Goal: Task Accomplishment & Management: Manage account settings

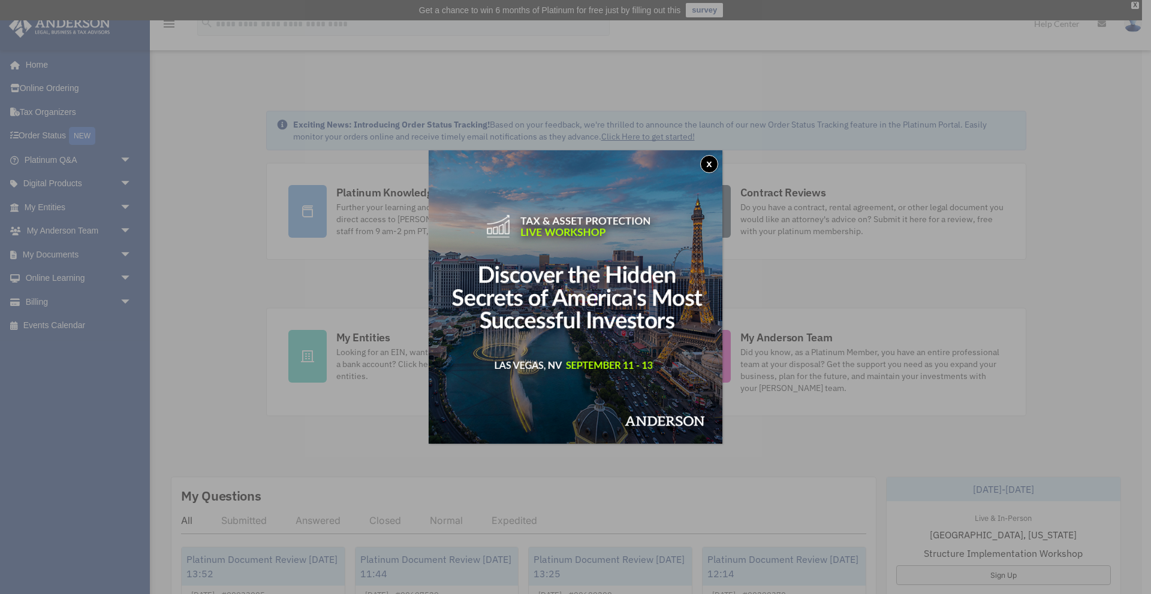
click at [712, 158] on button "x" at bounding box center [709, 164] width 18 height 18
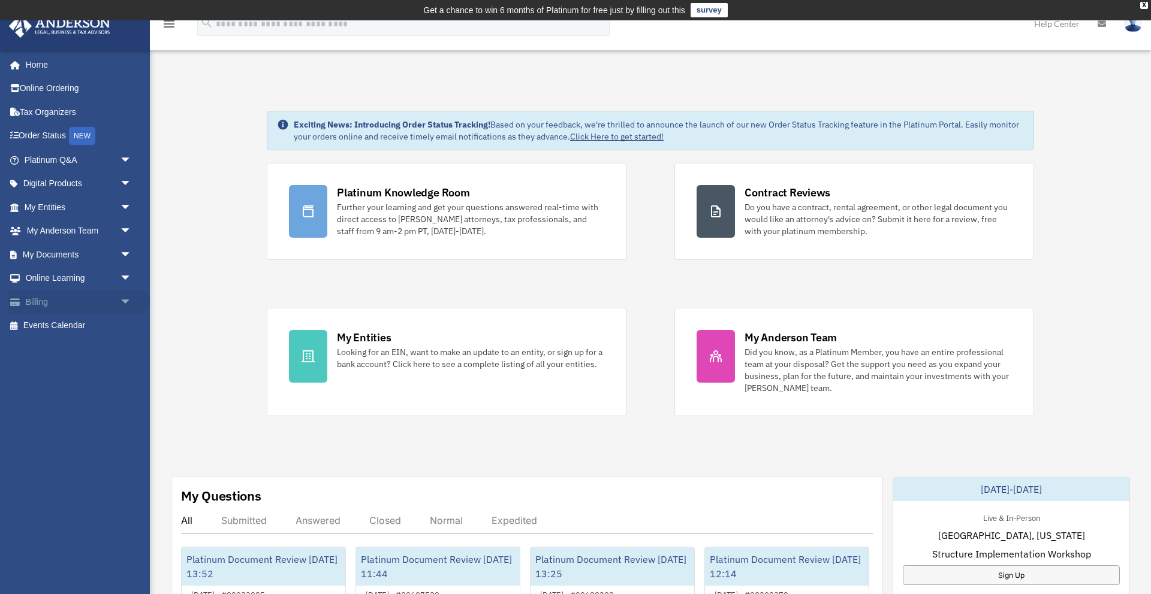
click at [64, 304] on link "Billing arrow_drop_down" at bounding box center [78, 302] width 141 height 24
click at [124, 301] on span "arrow_drop_down" at bounding box center [132, 302] width 24 height 25
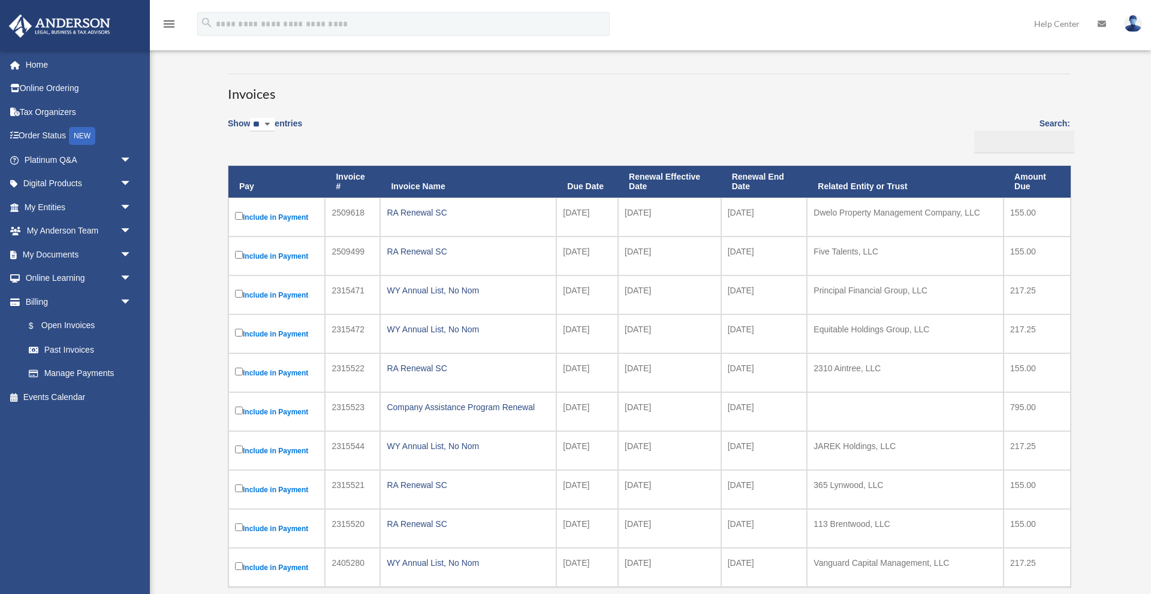
scroll to position [77, 0]
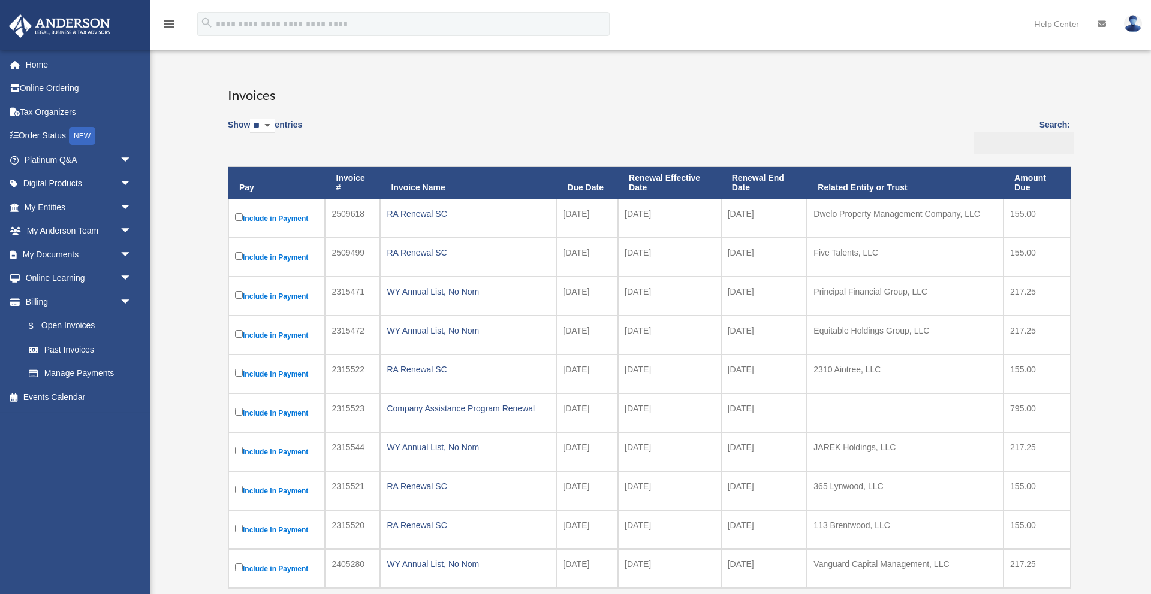
click at [880, 187] on th "Related Entity or Trust" at bounding box center [905, 183] width 197 height 32
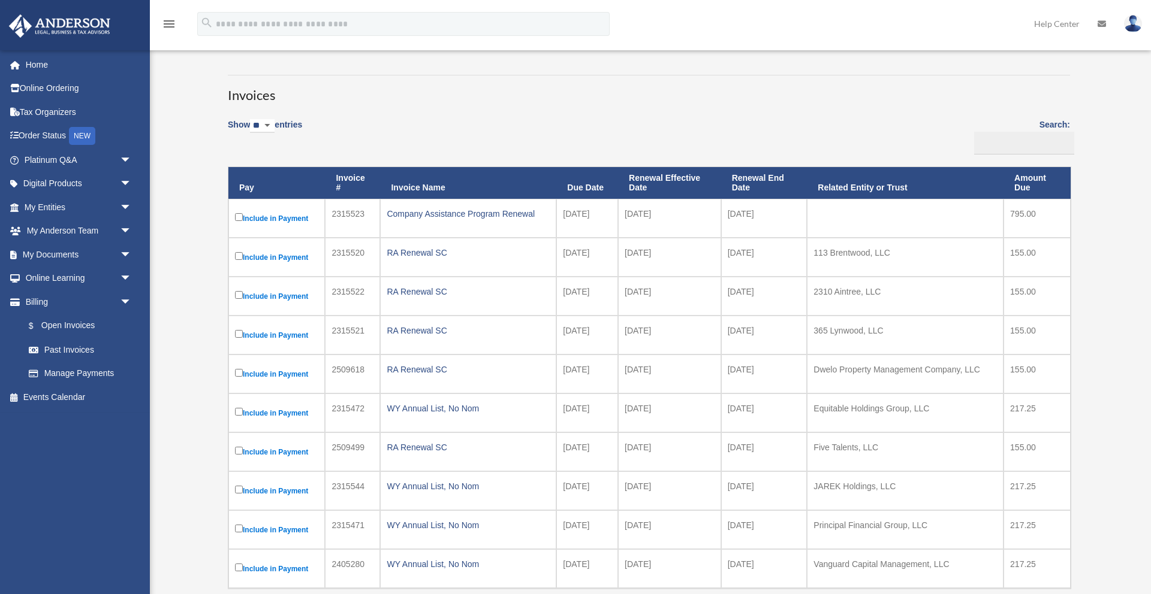
click at [880, 187] on th "Related Entity or Trust" at bounding box center [905, 183] width 197 height 32
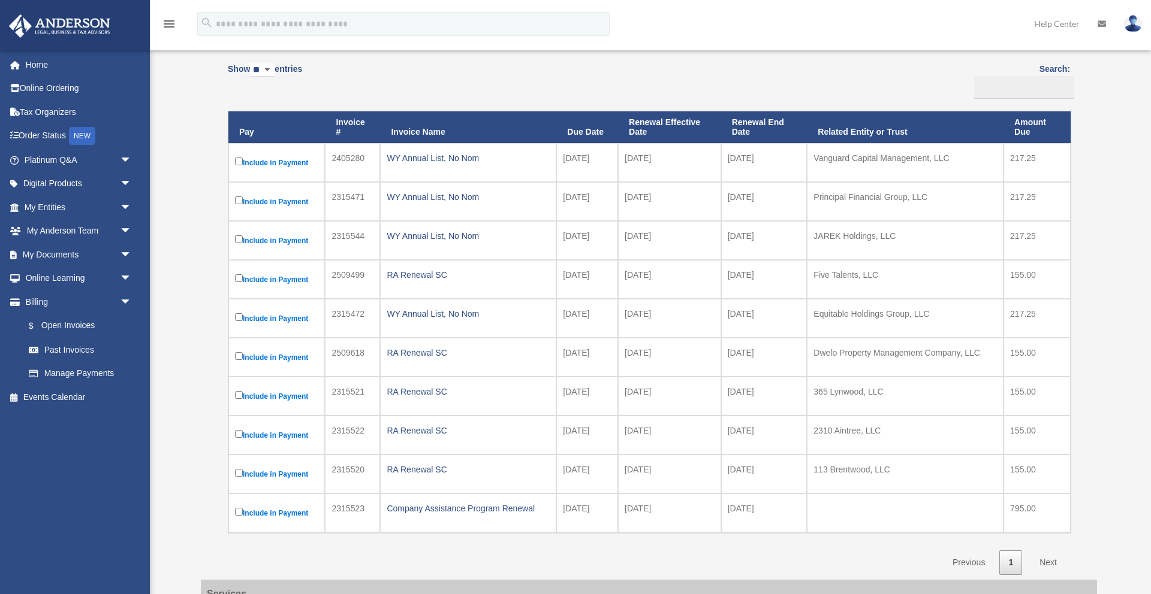
scroll to position [0, 0]
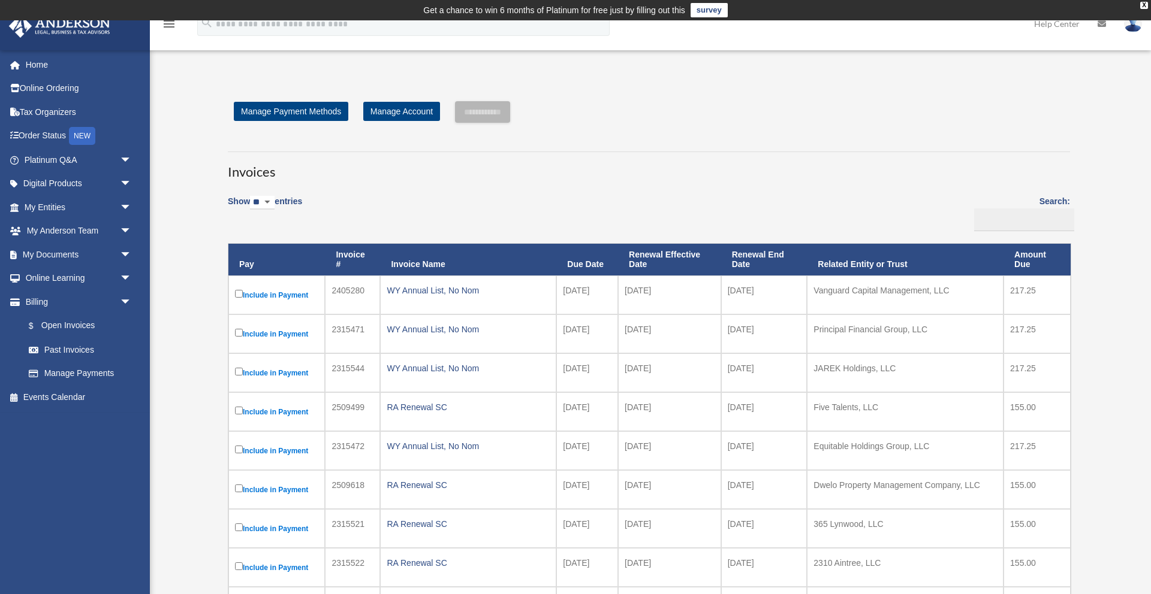
click at [274, 205] on select "** ** ** ***" at bounding box center [262, 203] width 25 height 14
select select "***"
click at [252, 196] on select "** ** ** ***" at bounding box center [262, 203] width 25 height 14
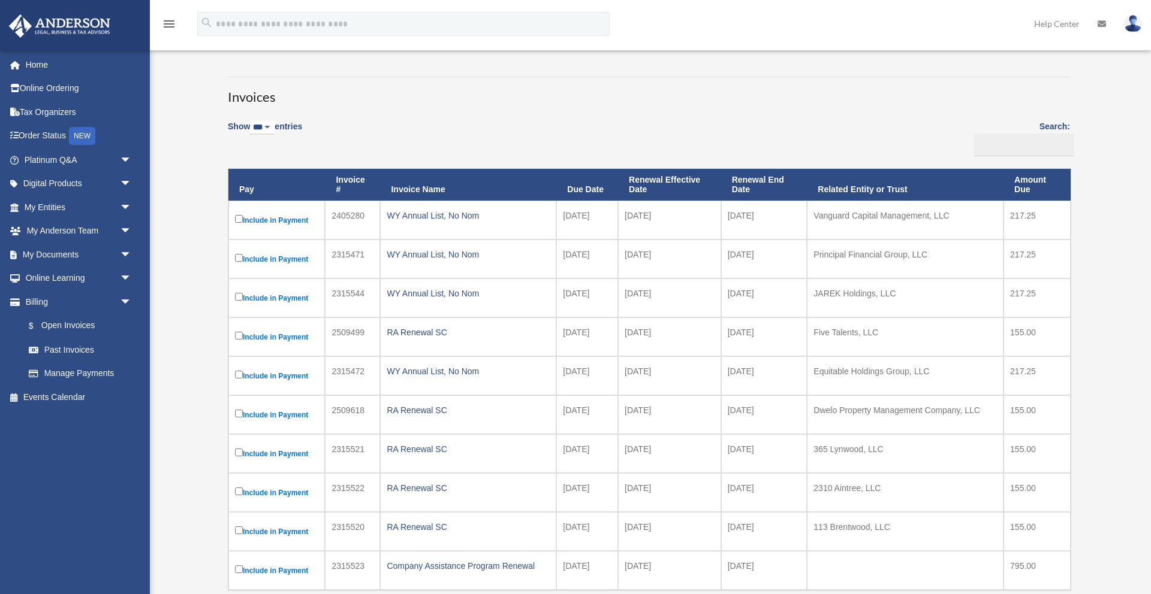
scroll to position [73, 0]
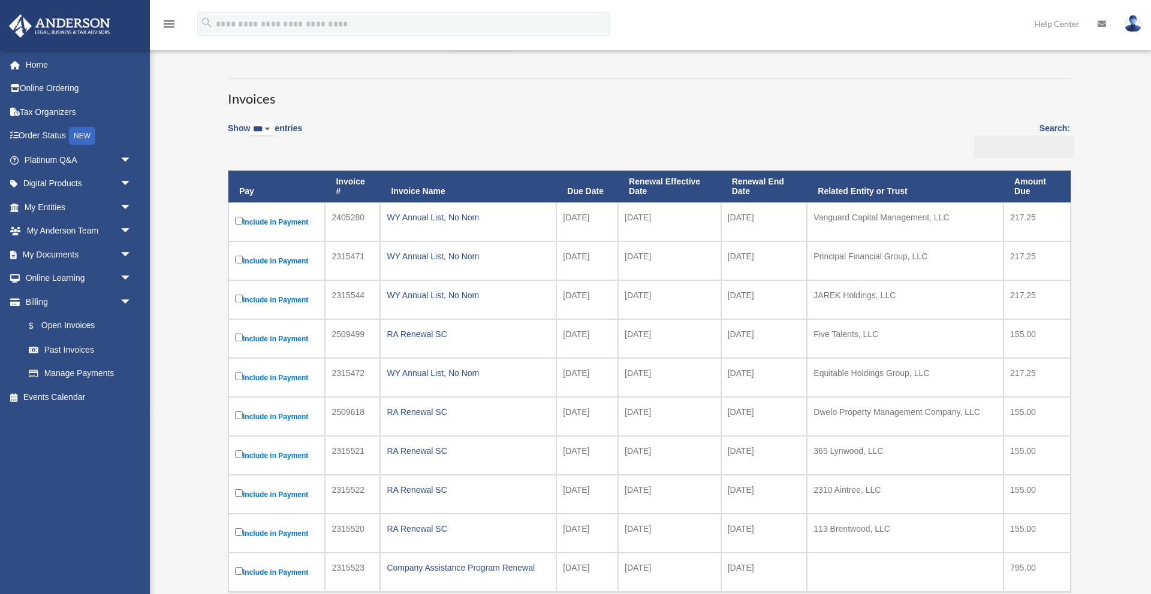
click at [1033, 155] on input "Search:" at bounding box center [1024, 146] width 100 height 23
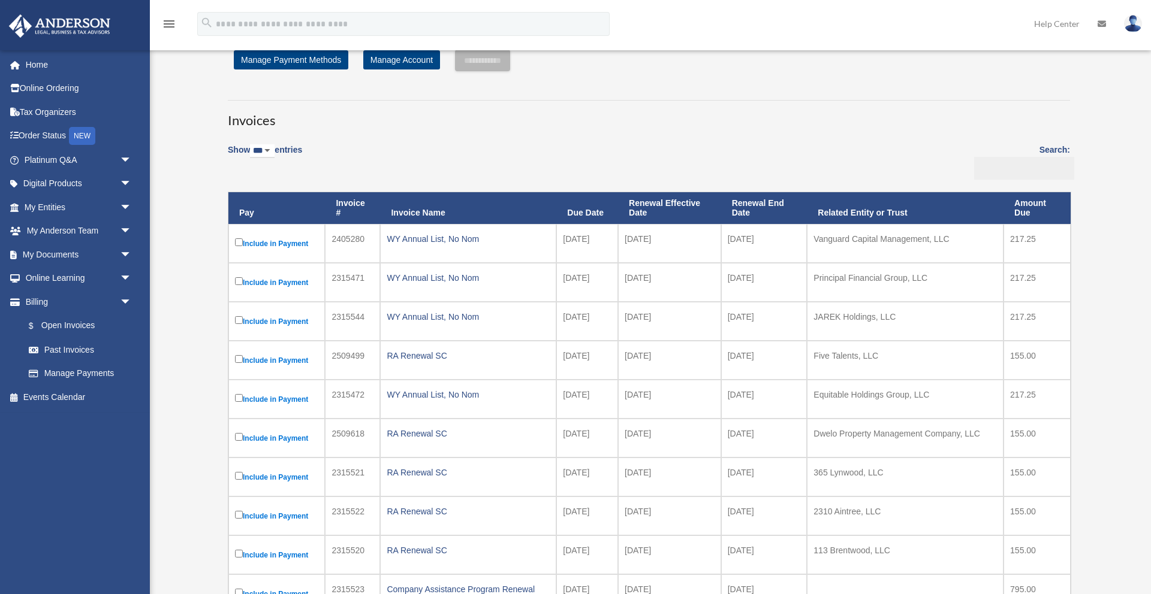
scroll to position [41, 0]
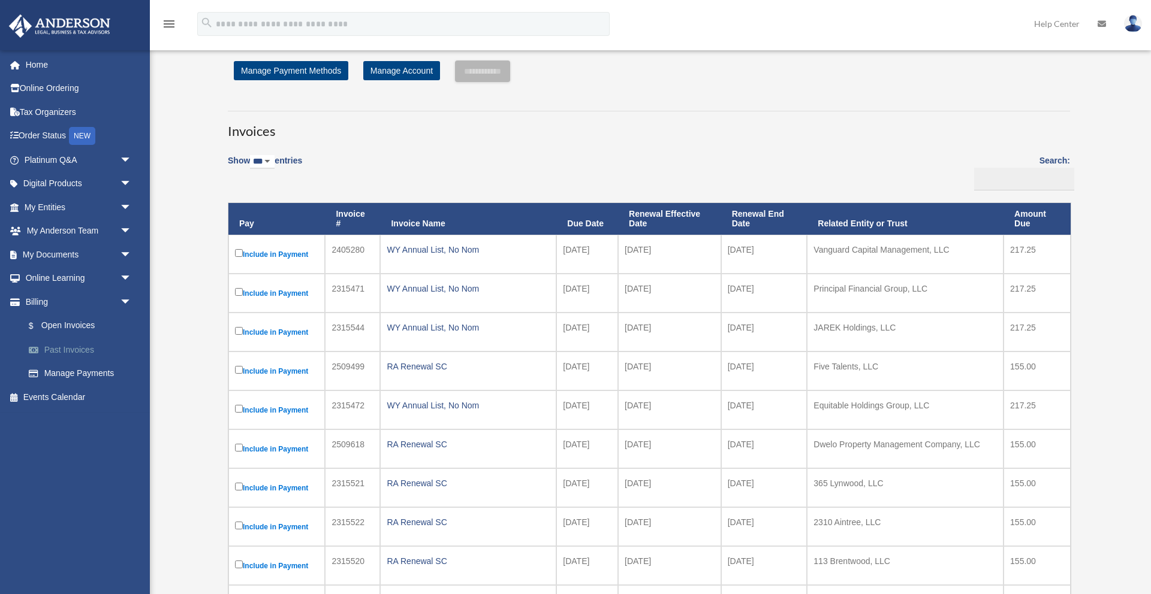
click at [72, 354] on link "Past Invoices" at bounding box center [83, 350] width 133 height 24
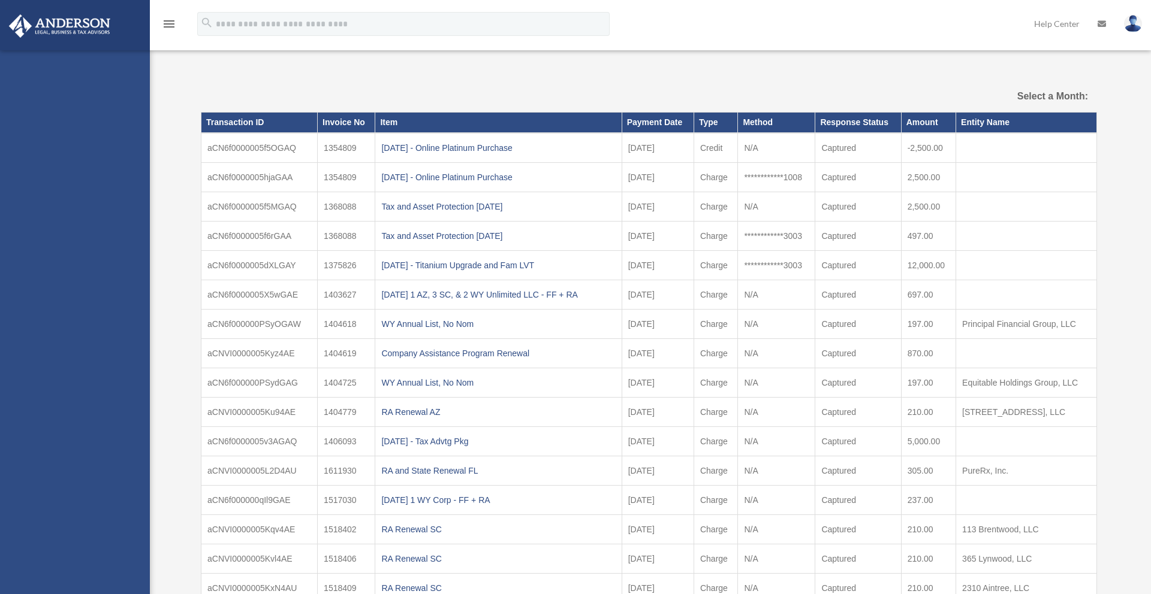
select select
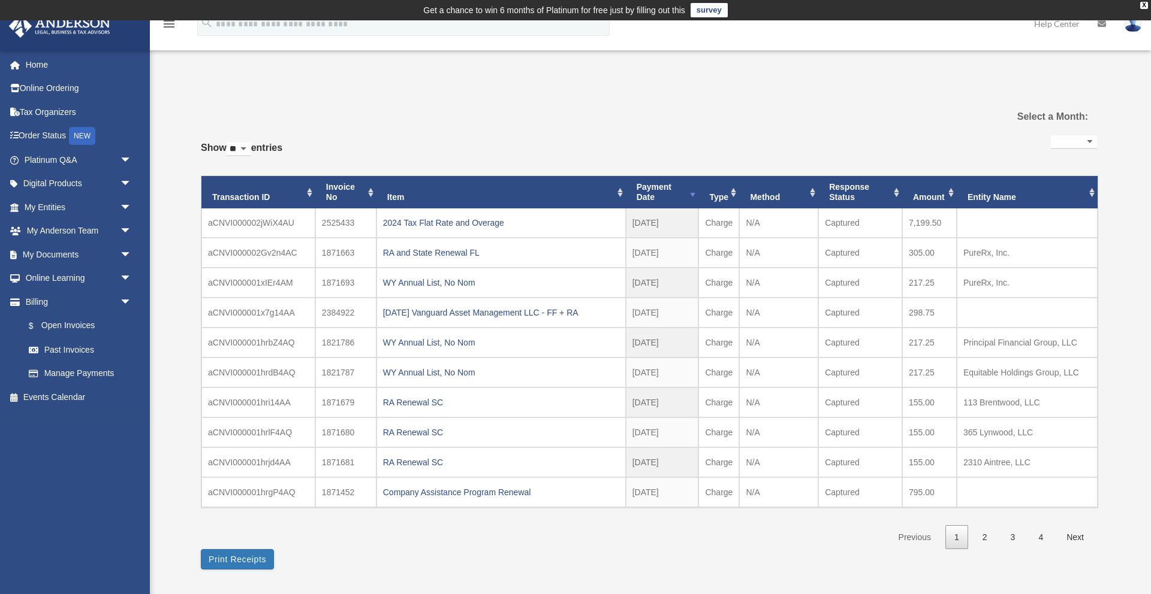
click at [251, 146] on select "** ** ** ***" at bounding box center [239, 150] width 25 height 14
select select "***"
click at [229, 143] on select "** ** ** ***" at bounding box center [239, 150] width 25 height 14
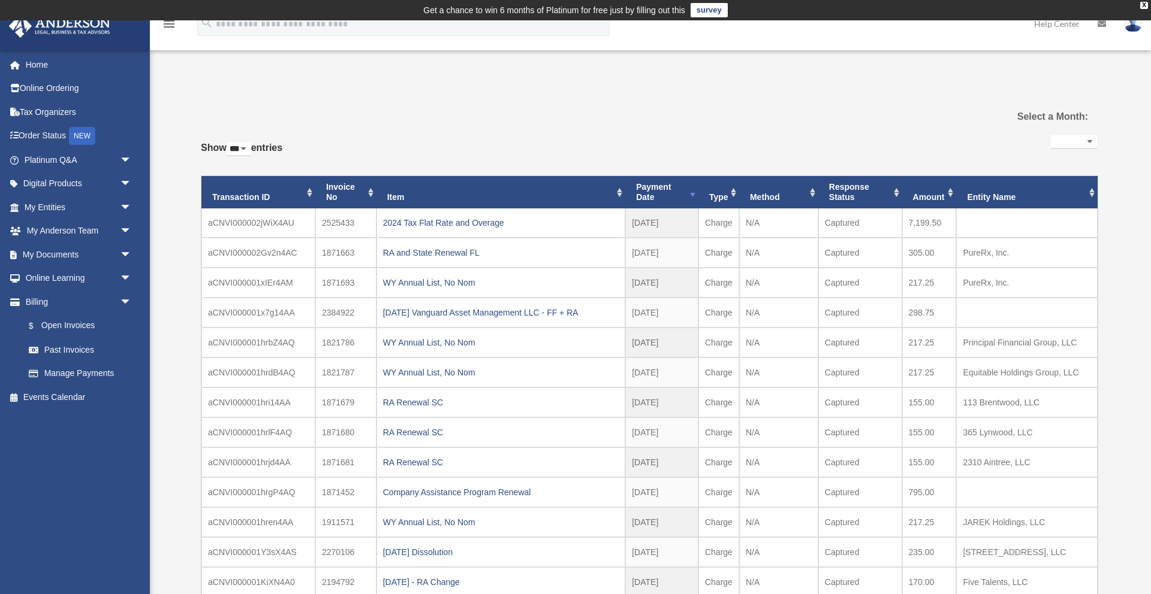
click at [1081, 144] on select "**********" at bounding box center [1073, 142] width 46 height 14
select select "**********"
click at [1050, 135] on select "**********" at bounding box center [1073, 142] width 46 height 14
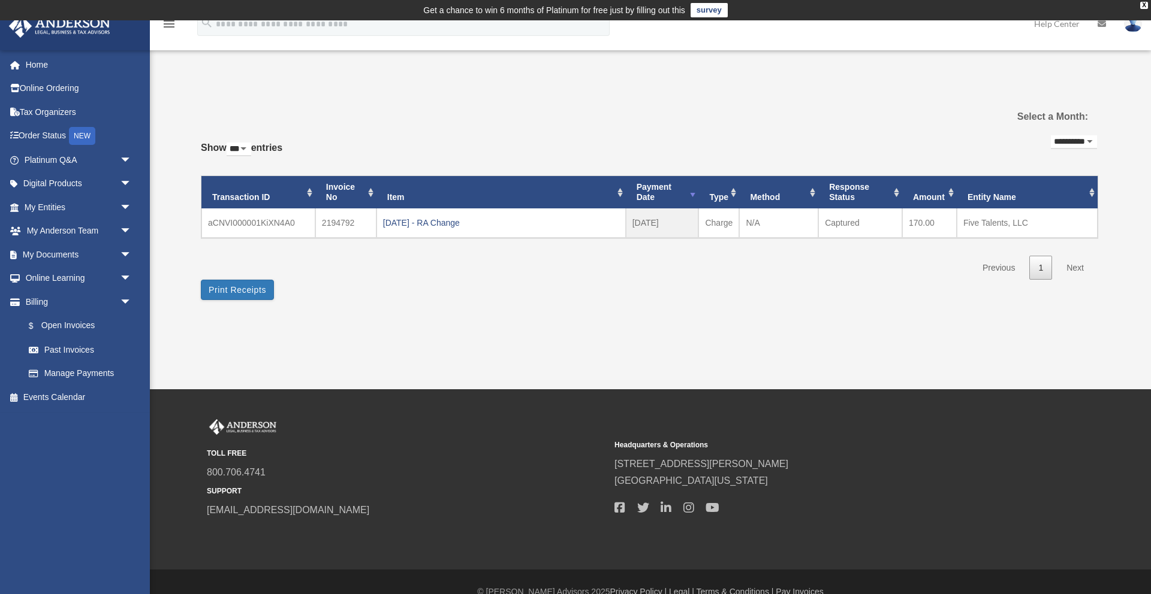
click at [1073, 267] on link "Next" at bounding box center [1074, 268] width 35 height 25
click at [1059, 145] on select "**********" at bounding box center [1073, 142] width 46 height 14
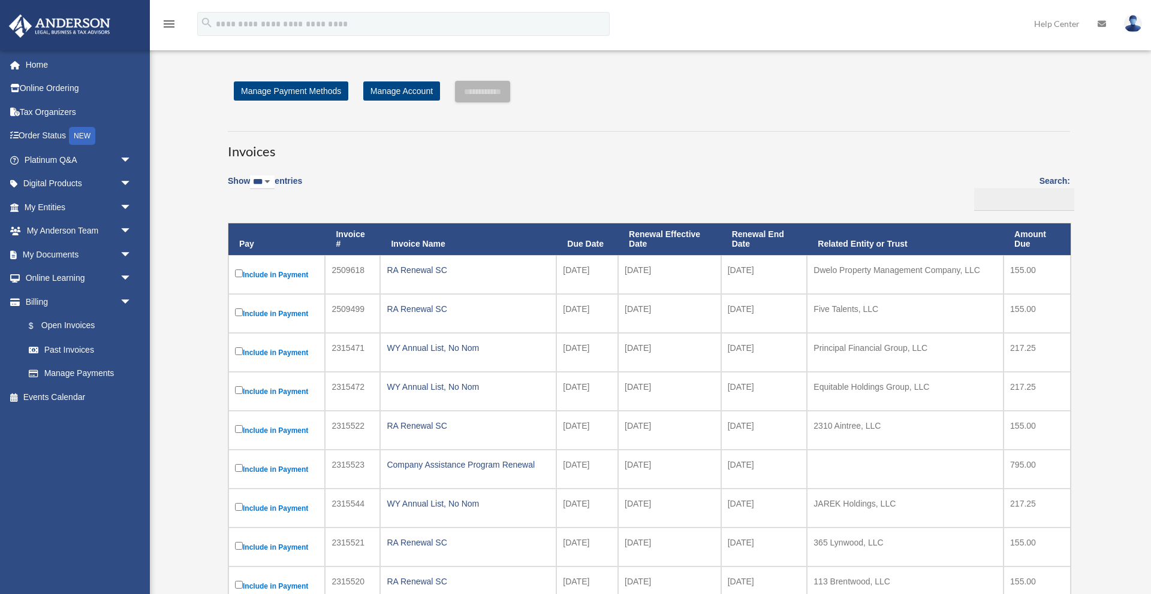
select select "***"
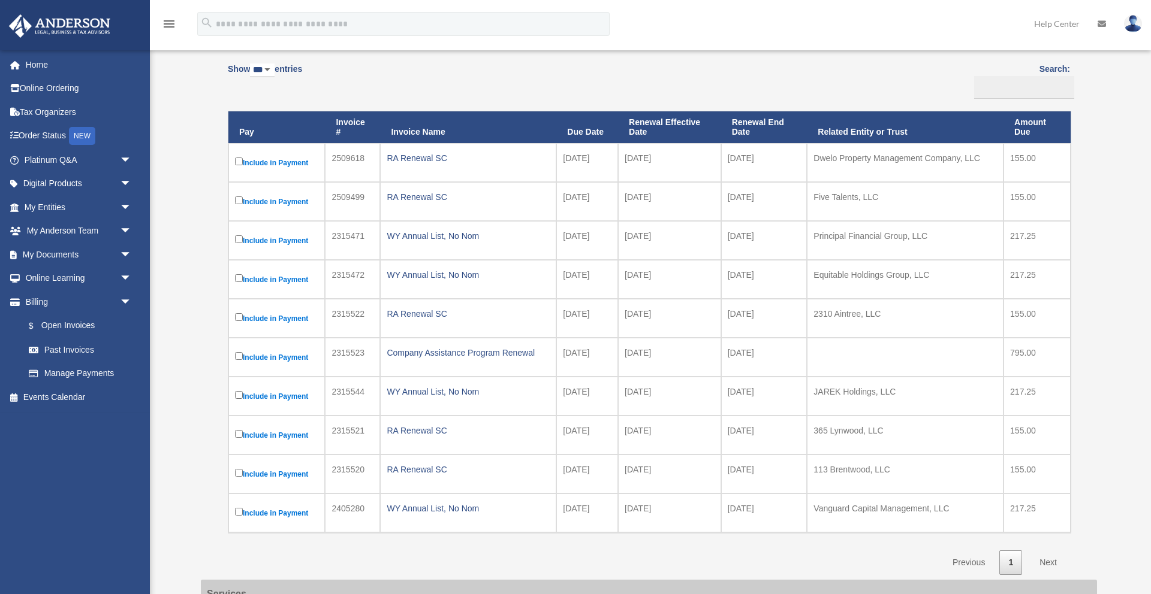
scroll to position [134, 0]
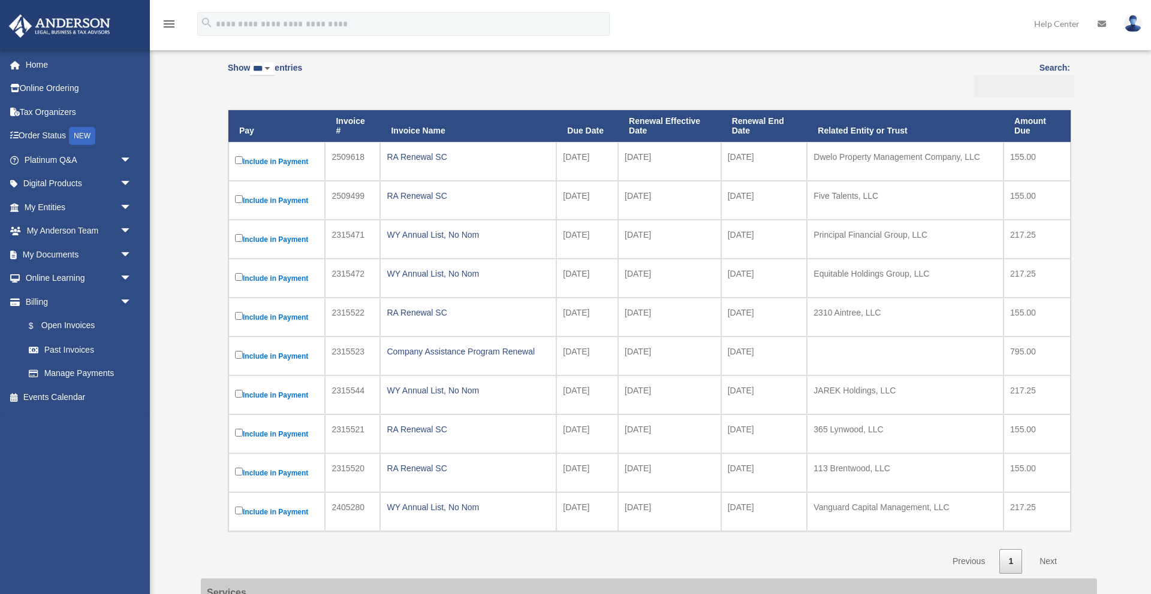
click at [1049, 91] on input "Search:" at bounding box center [1024, 86] width 100 height 23
click at [1053, 77] on input "Search:" at bounding box center [1024, 86] width 100 height 23
click at [1065, 83] on input "Search:" at bounding box center [1024, 86] width 100 height 23
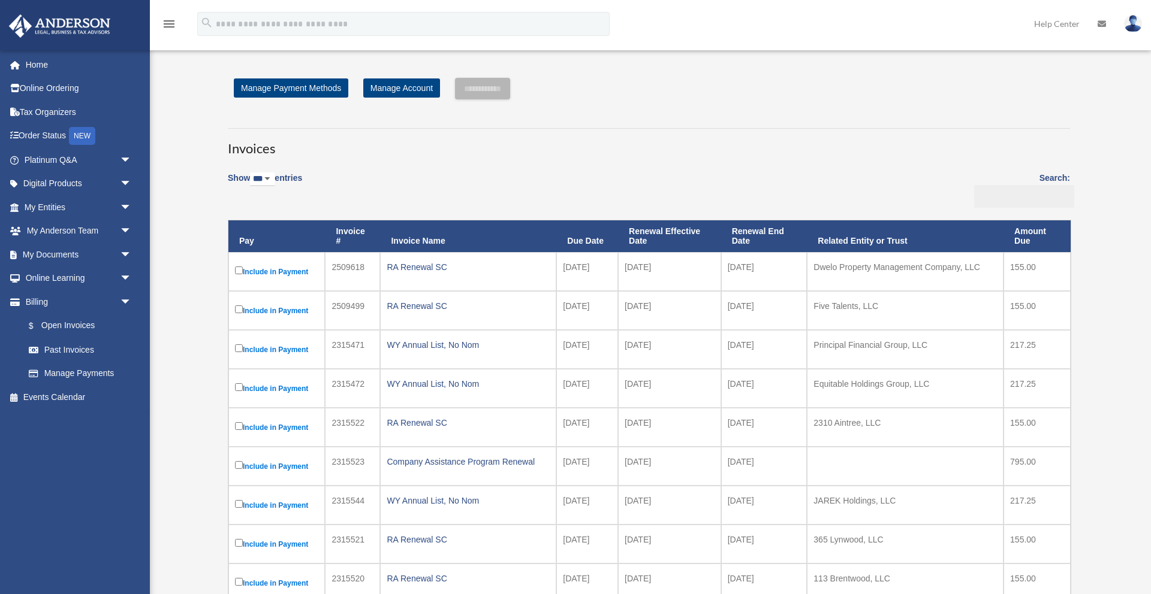
scroll to position [0, 0]
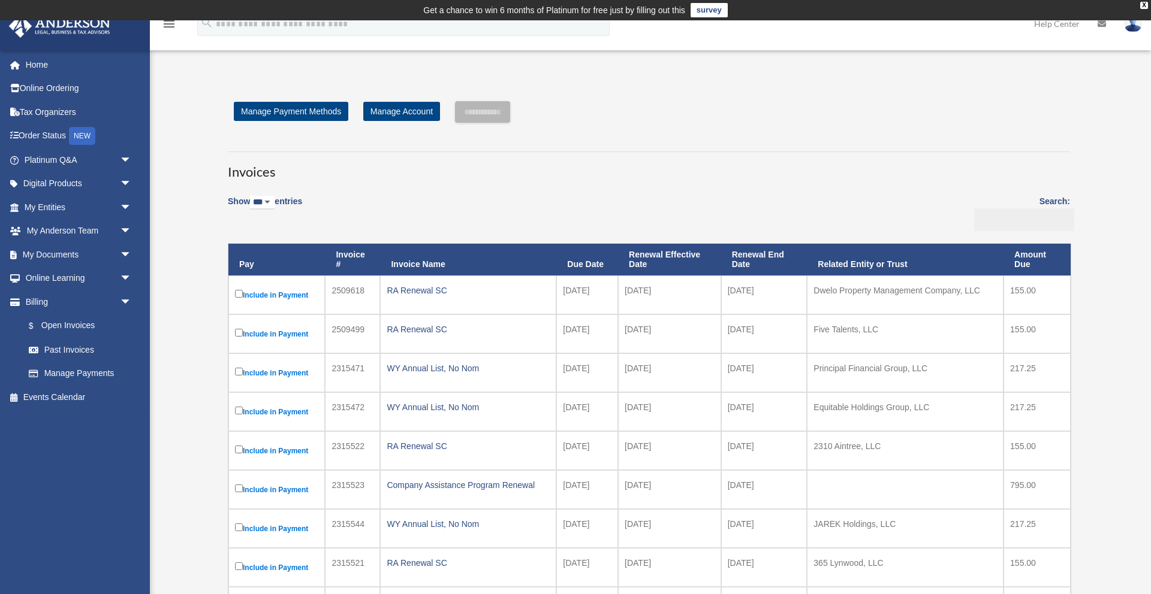
click at [1042, 220] on input "Search:" at bounding box center [1024, 220] width 100 height 23
click at [67, 353] on link "Past Invoices" at bounding box center [83, 350] width 133 height 24
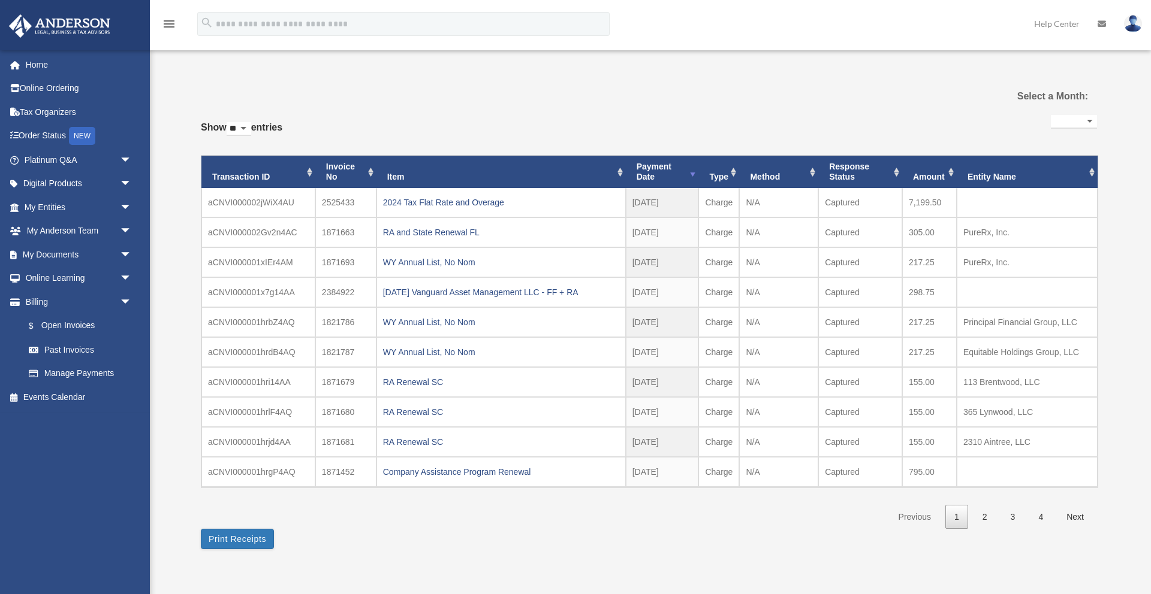
select select
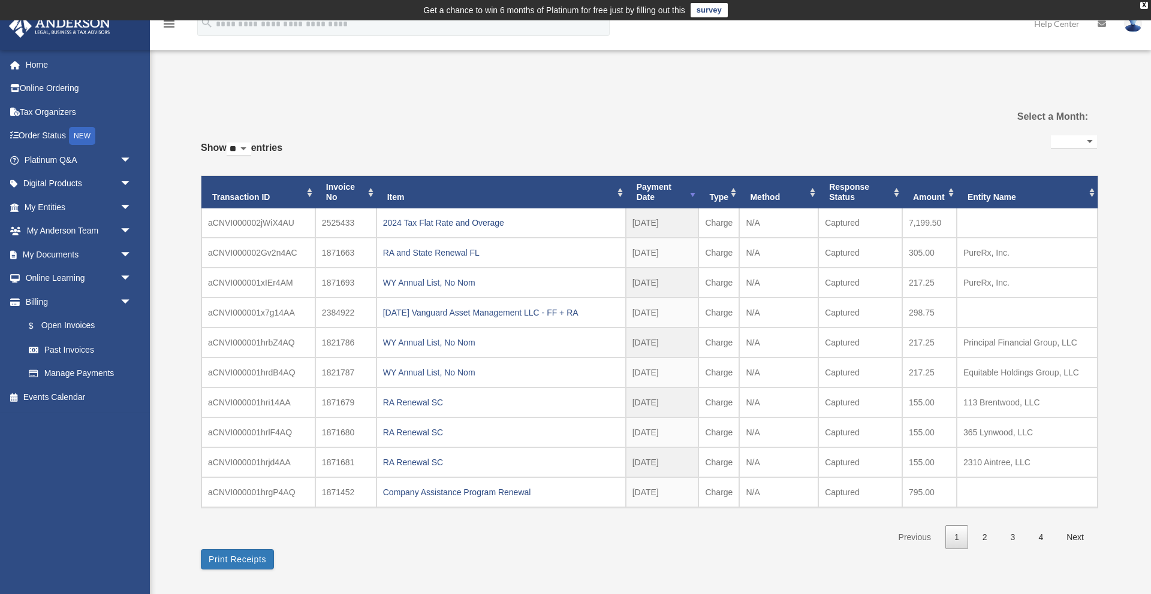
click at [247, 147] on select "** ** ** ***" at bounding box center [239, 150] width 25 height 14
select select "***"
click at [229, 143] on select "** ** ** ***" at bounding box center [239, 150] width 25 height 14
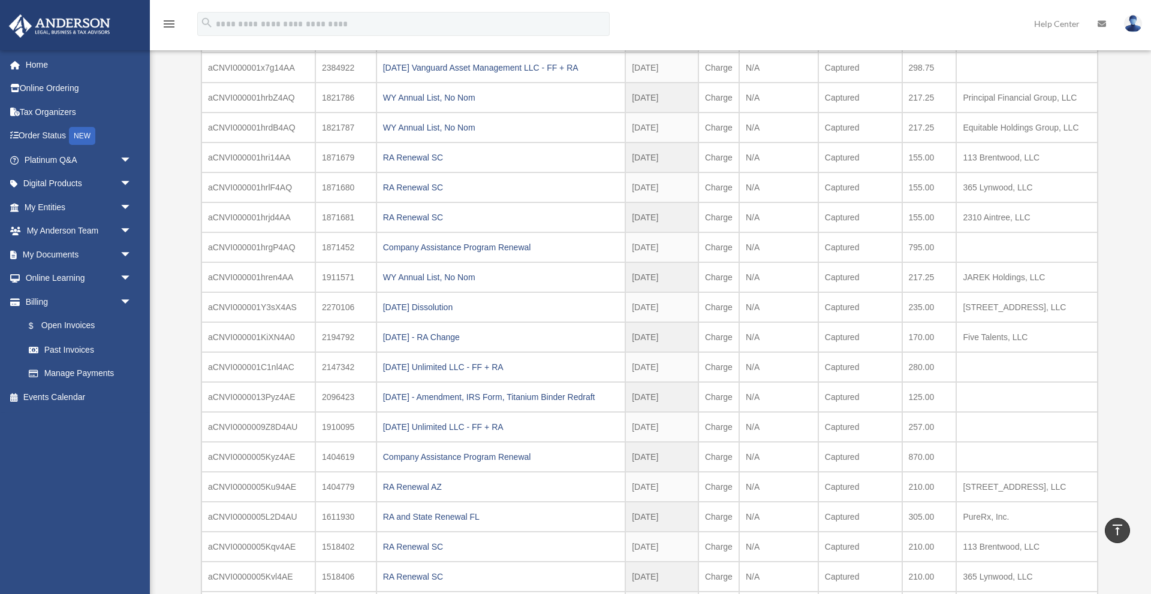
scroll to position [224, 0]
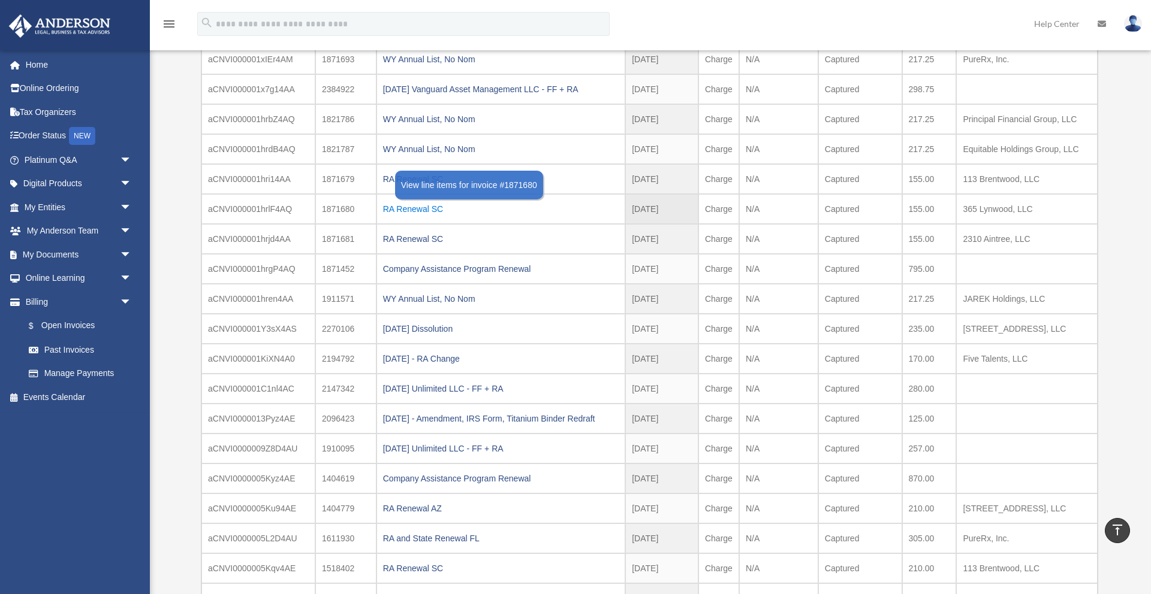
click at [413, 210] on div "RA Renewal SC" at bounding box center [501, 209] width 236 height 17
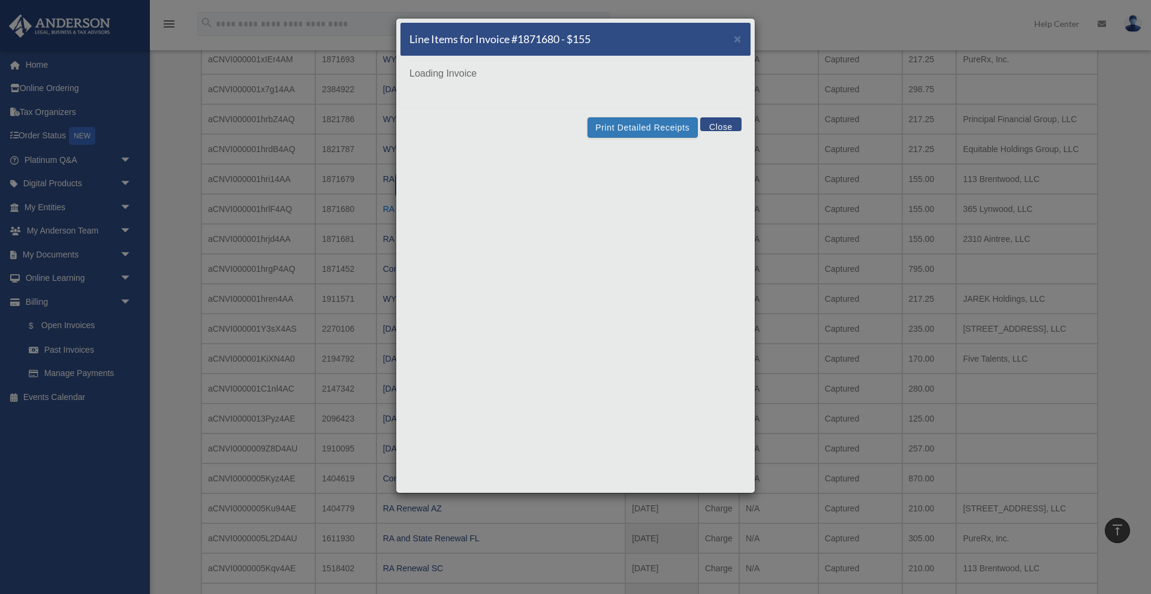
scroll to position [224, 0]
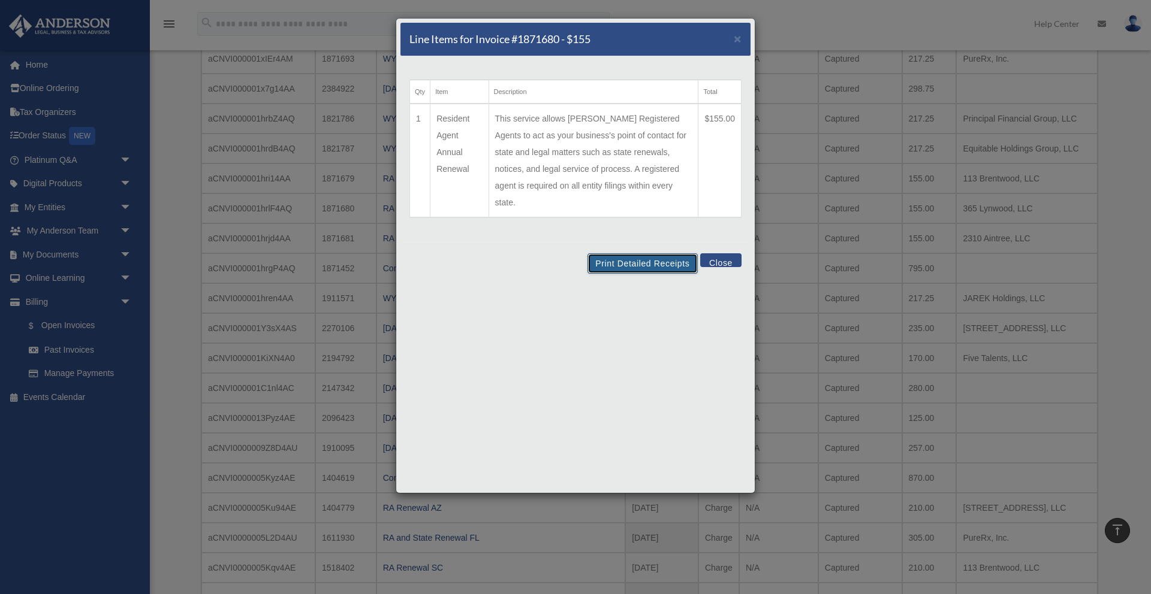
click at [634, 253] on button "Print Detailed Receipts" at bounding box center [642, 263] width 110 height 20
click at [728, 253] on button "Close" at bounding box center [720, 260] width 41 height 14
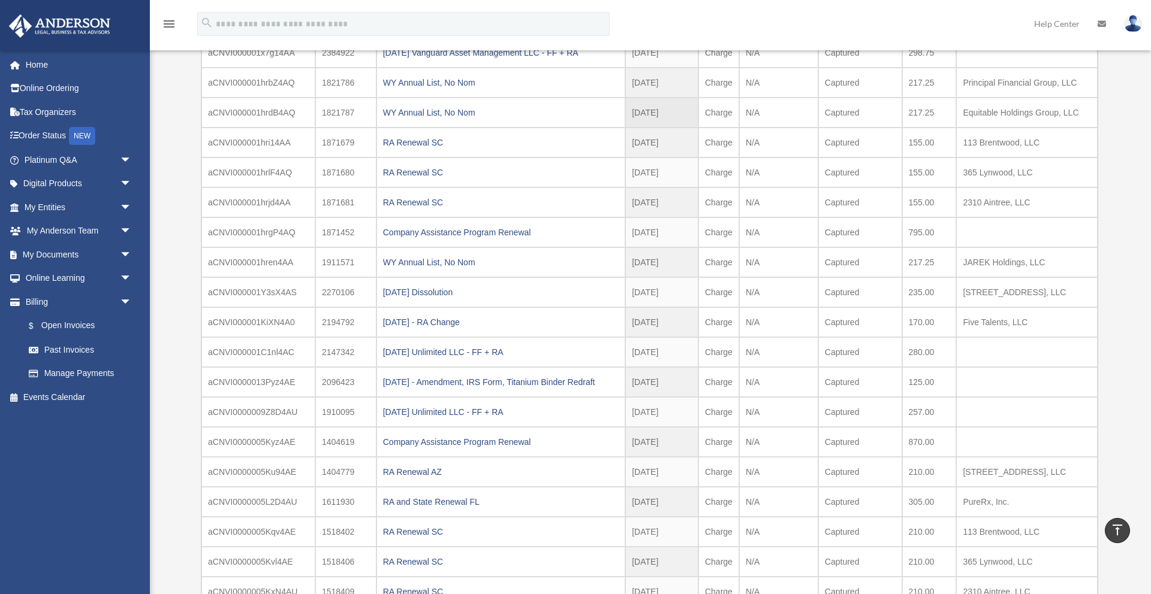
scroll to position [265, 0]
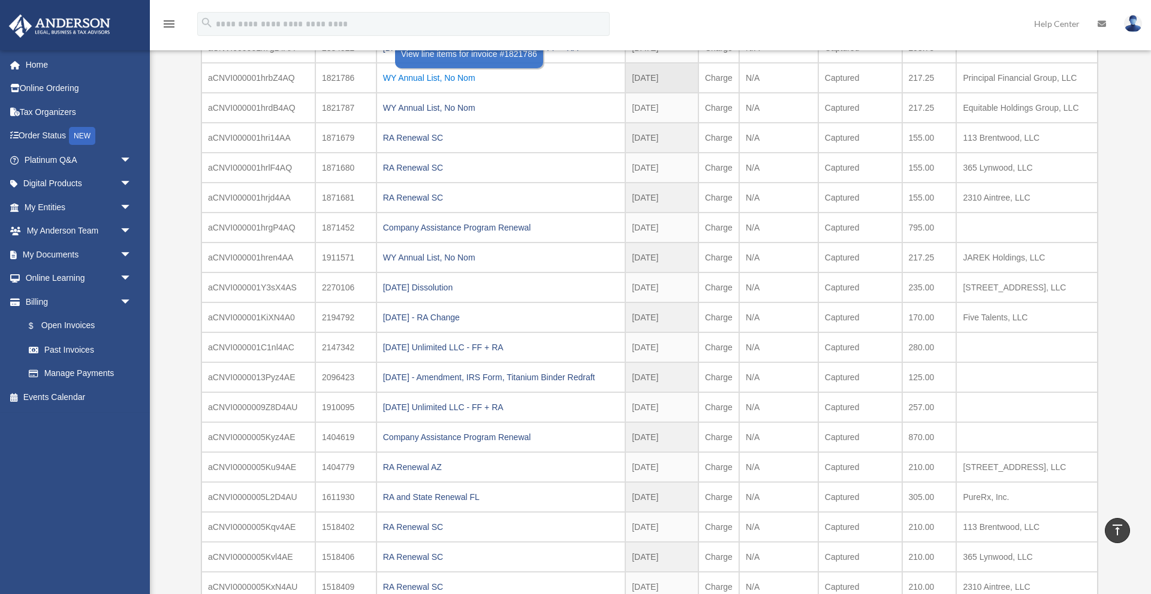
click at [449, 80] on div "WY Annual List, No Nom" at bounding box center [501, 78] width 236 height 17
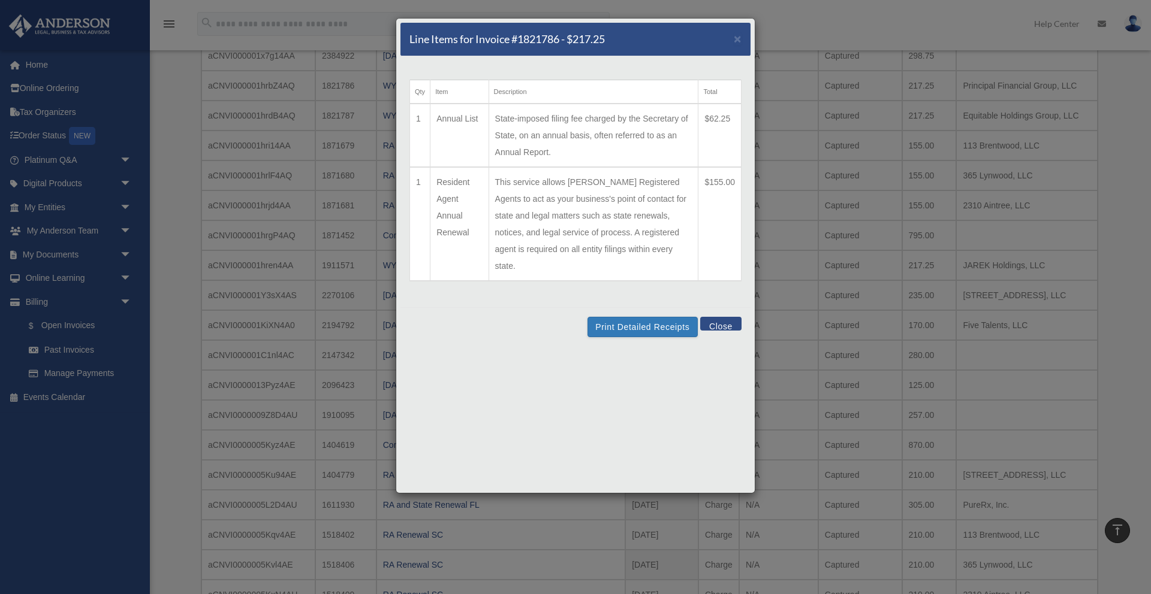
scroll to position [256, 0]
click at [654, 317] on button "Print Detailed Receipts" at bounding box center [642, 327] width 110 height 20
click at [607, 317] on button "Print Detailed Receipts" at bounding box center [642, 327] width 110 height 20
click at [738, 35] on span "×" at bounding box center [737, 39] width 8 height 14
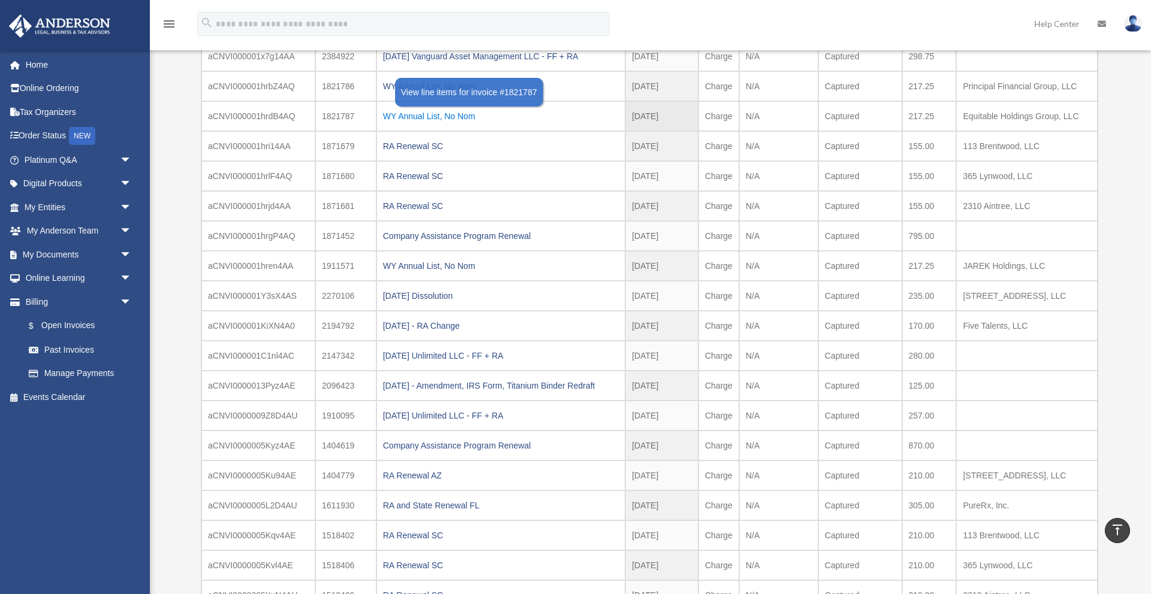
click at [434, 119] on div "WY Annual List, No Nom" at bounding box center [501, 116] width 236 height 17
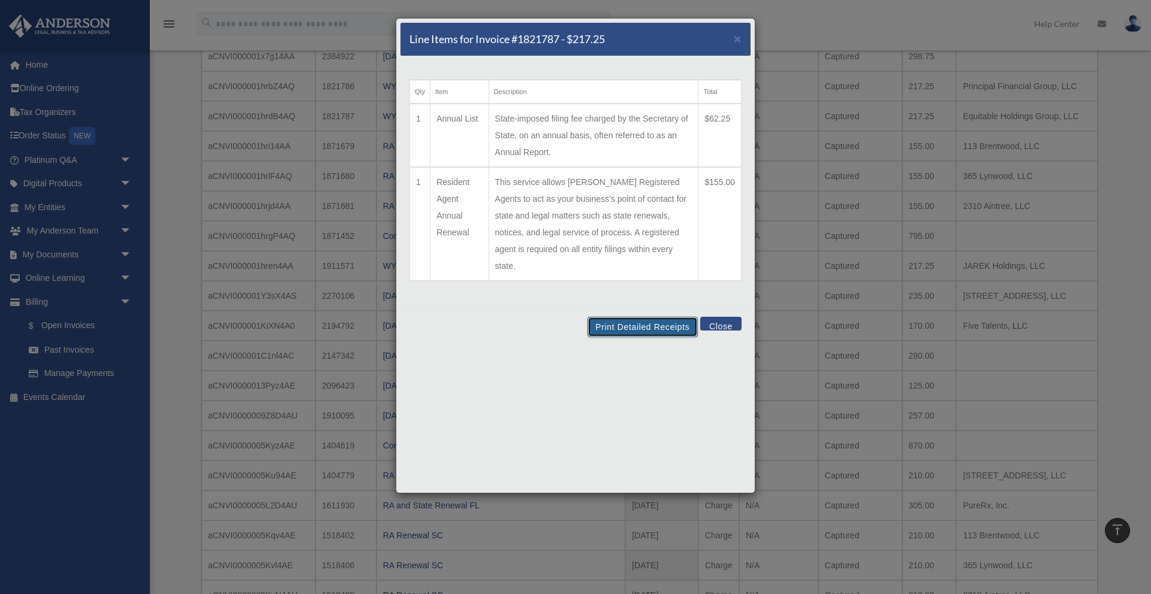
click at [654, 317] on button "Print Detailed Receipts" at bounding box center [642, 327] width 110 height 20
click at [717, 317] on button "Close" at bounding box center [720, 324] width 41 height 14
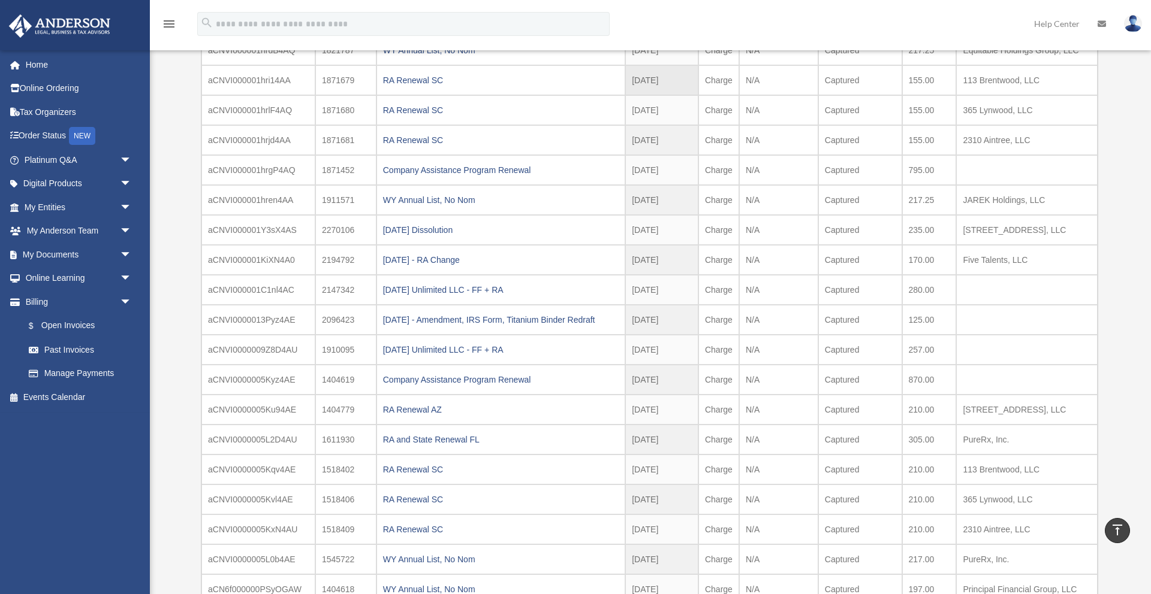
scroll to position [323, 0]
click at [407, 78] on div "RA Renewal SC" at bounding box center [501, 79] width 236 height 17
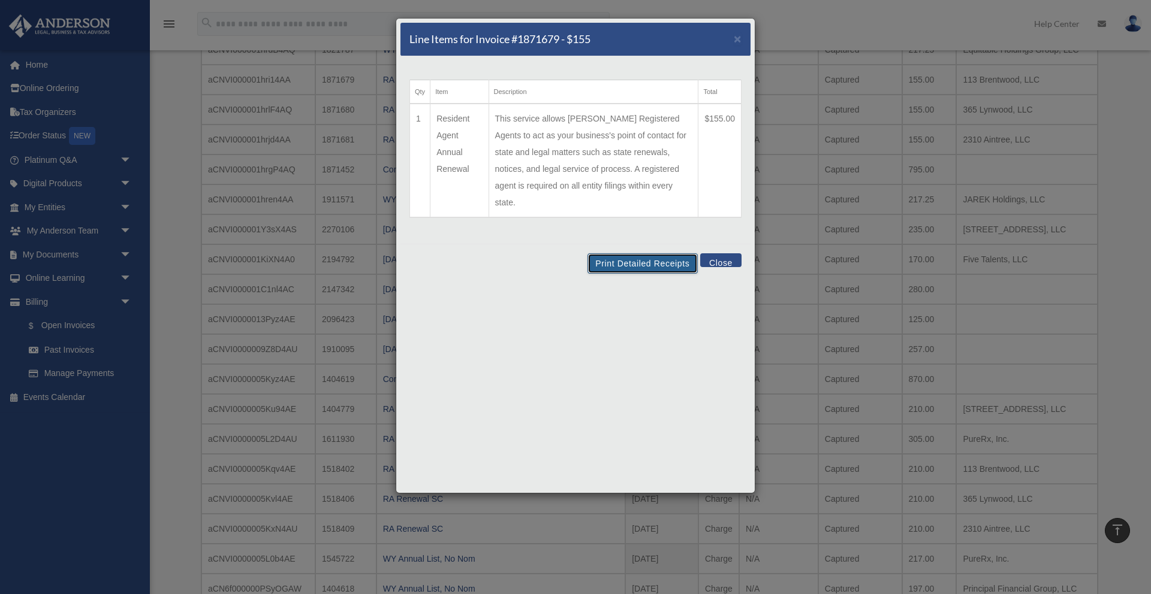
click at [652, 253] on button "Print Detailed Receipts" at bounding box center [642, 263] width 110 height 20
click at [731, 253] on button "Close" at bounding box center [720, 260] width 41 height 14
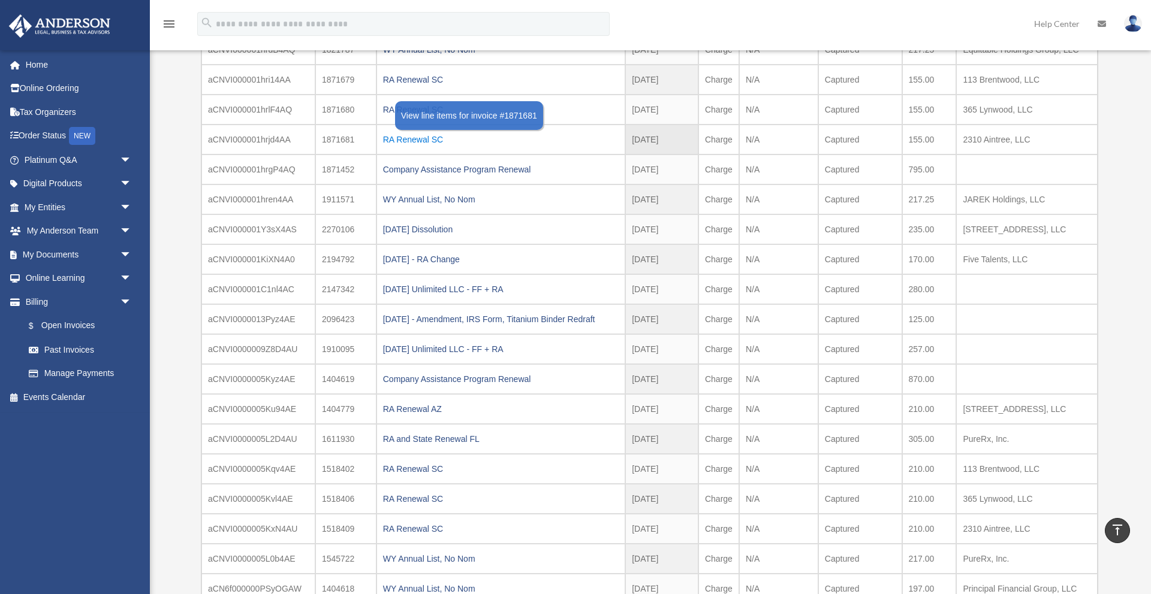
click at [425, 143] on div "RA Renewal SC" at bounding box center [501, 139] width 236 height 17
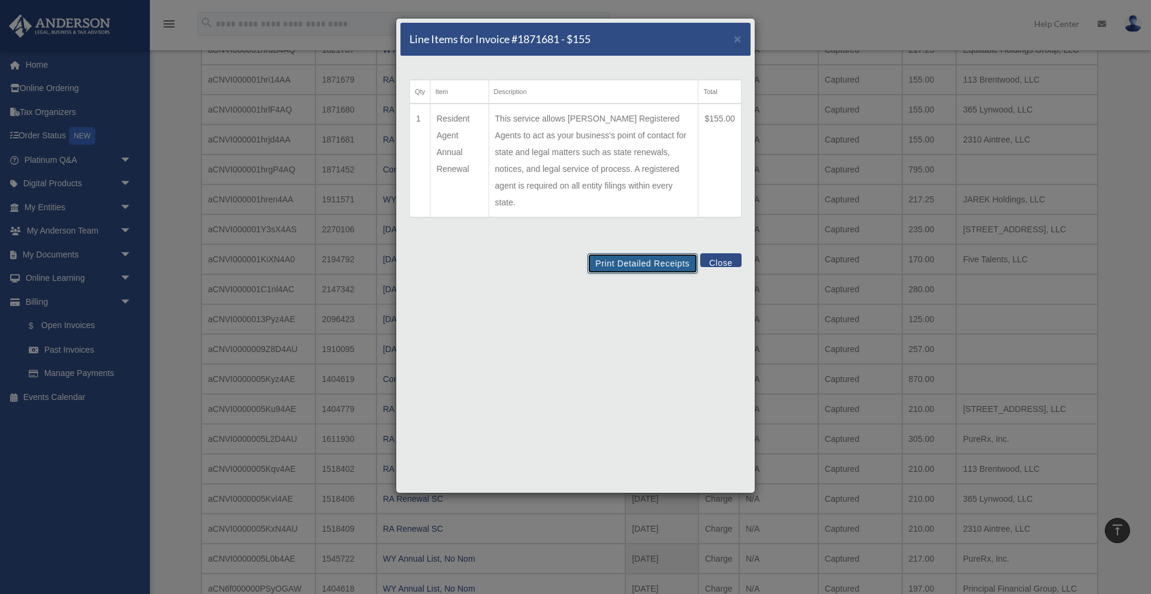
click at [644, 255] on button "Print Detailed Receipts" at bounding box center [642, 263] width 110 height 20
click at [729, 253] on button "Close" at bounding box center [720, 260] width 41 height 14
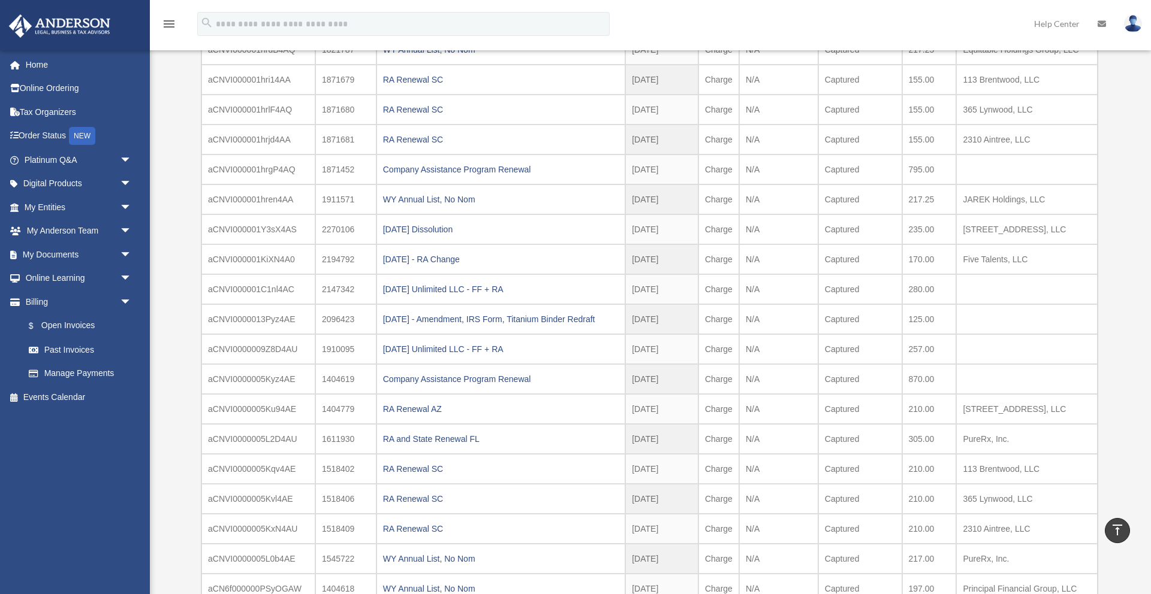
click at [458, 174] on div "Company Assistance Program Renewal" at bounding box center [501, 169] width 236 height 17
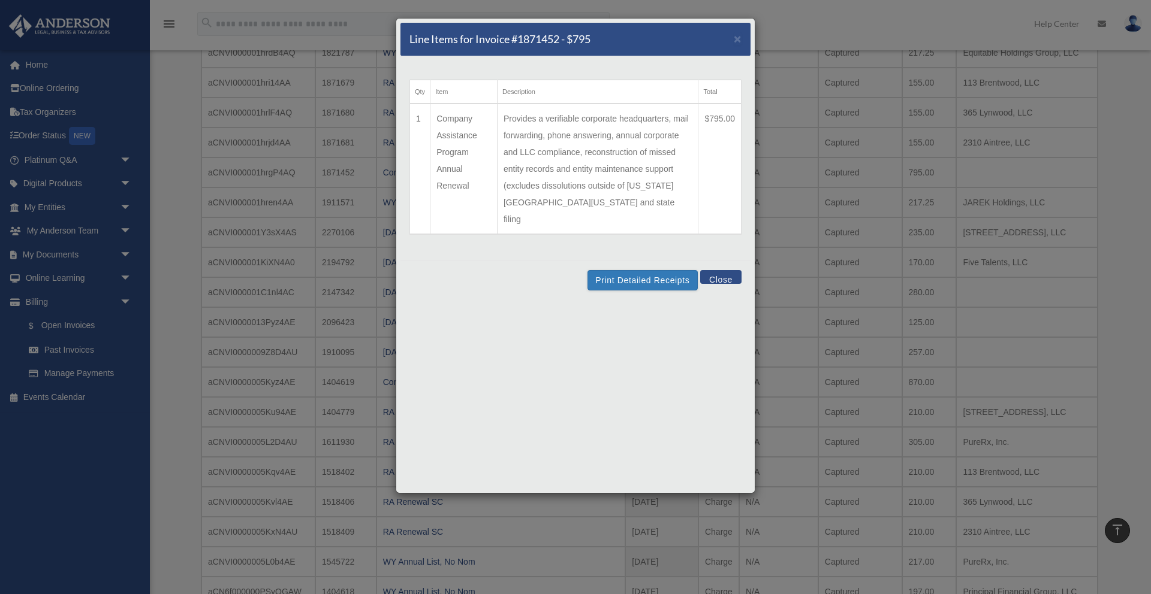
scroll to position [321, 0]
click at [719, 270] on button "Close" at bounding box center [720, 277] width 41 height 14
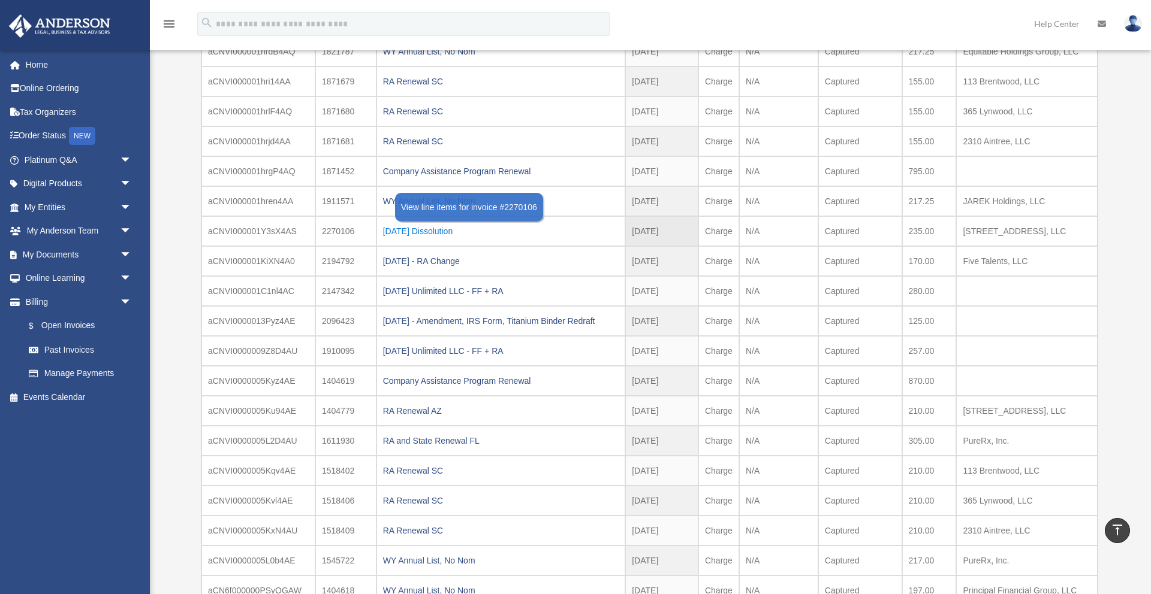
click at [431, 229] on div "[DATE] Dissolution" at bounding box center [501, 231] width 236 height 17
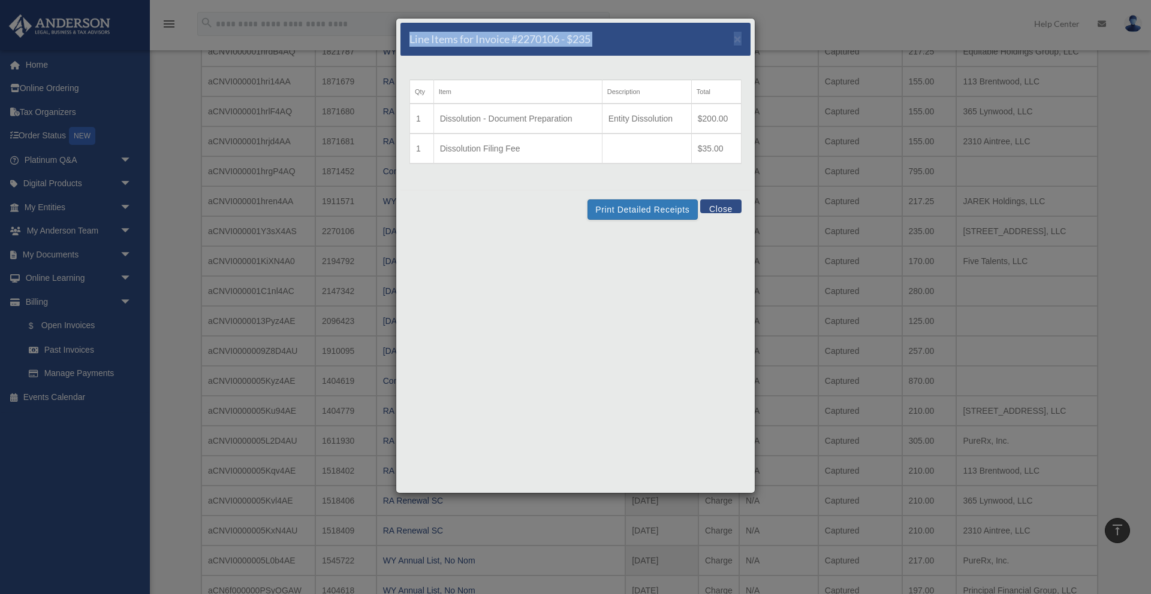
drag, startPoint x: 621, startPoint y: 31, endPoint x: 776, endPoint y: 35, distance: 155.2
click at [834, 40] on div "Line Items for Invoice #2270106 - $235 × Qty Item Description Total 1 Dissoluti…" at bounding box center [575, 297] width 1151 height 594
click at [738, 40] on span "×" at bounding box center [737, 39] width 8 height 14
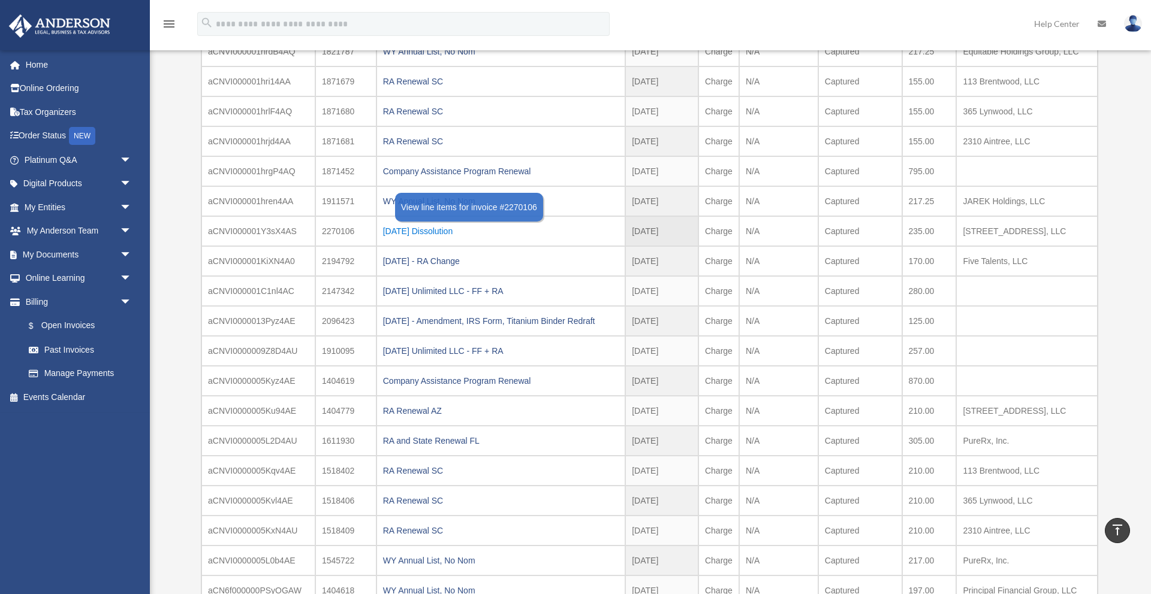
click at [437, 231] on div "[DATE] Dissolution" at bounding box center [501, 231] width 236 height 17
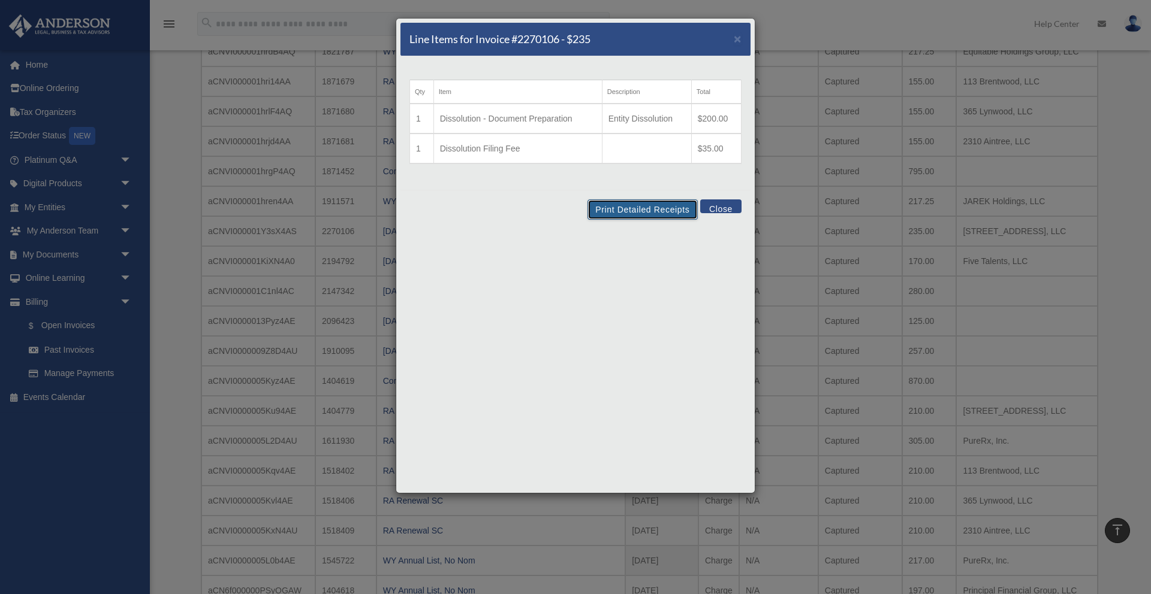
click at [648, 209] on button "Print Detailed Receipts" at bounding box center [642, 210] width 110 height 20
click at [724, 202] on button "Close" at bounding box center [720, 207] width 41 height 14
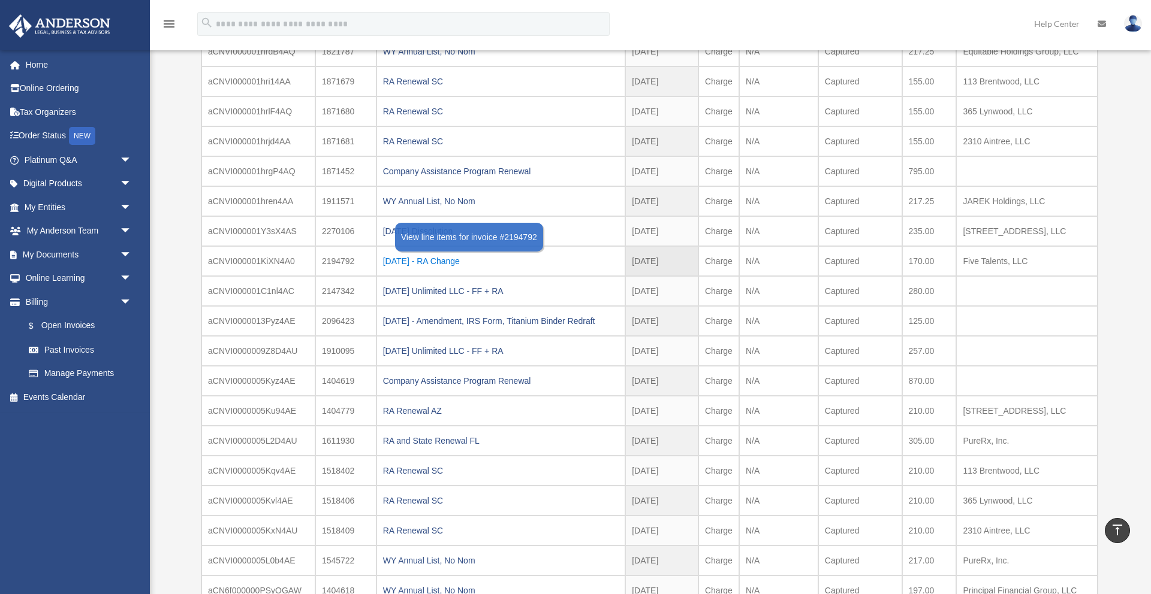
click at [430, 270] on div "[DATE] - RA Change" at bounding box center [501, 261] width 236 height 17
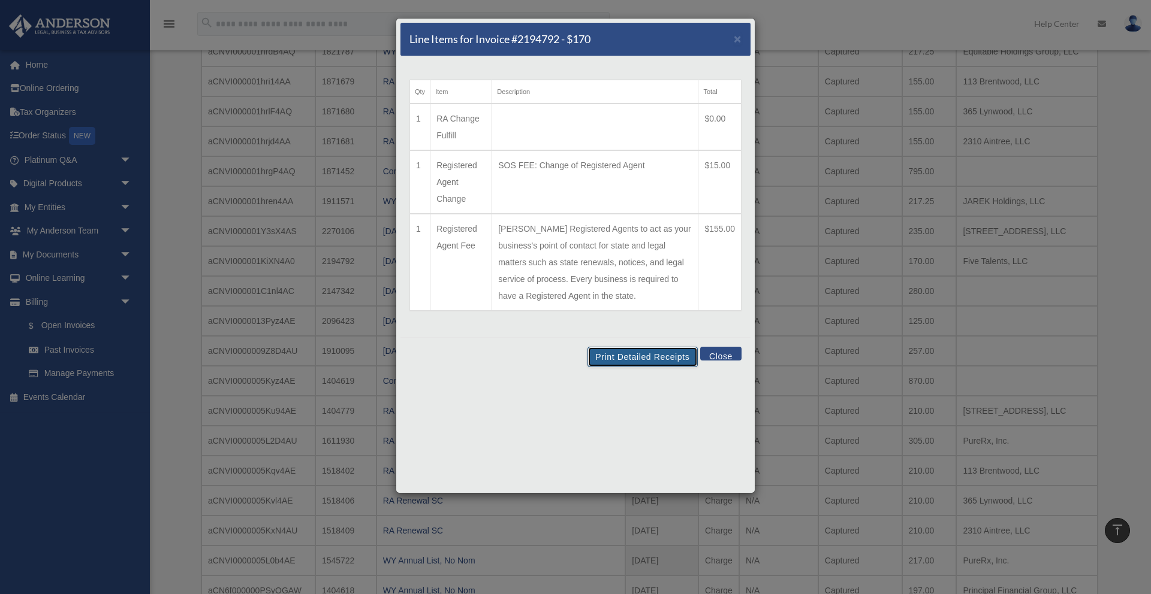
click at [633, 356] on button "Print Detailed Receipts" at bounding box center [642, 357] width 110 height 20
click at [712, 356] on button "Close" at bounding box center [720, 354] width 41 height 14
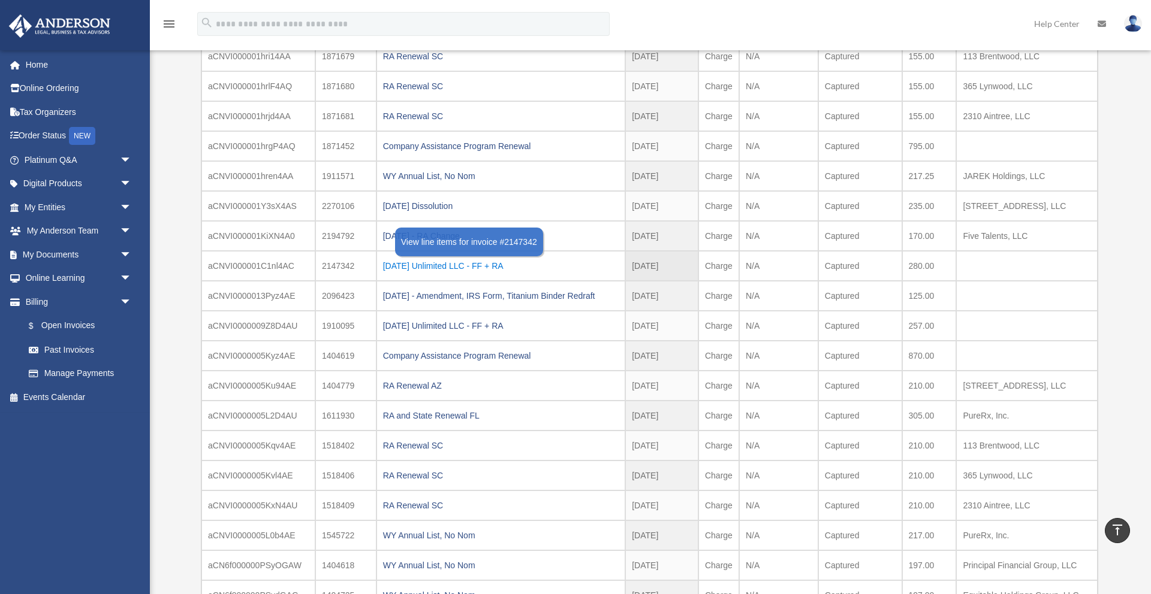
scroll to position [349, 0]
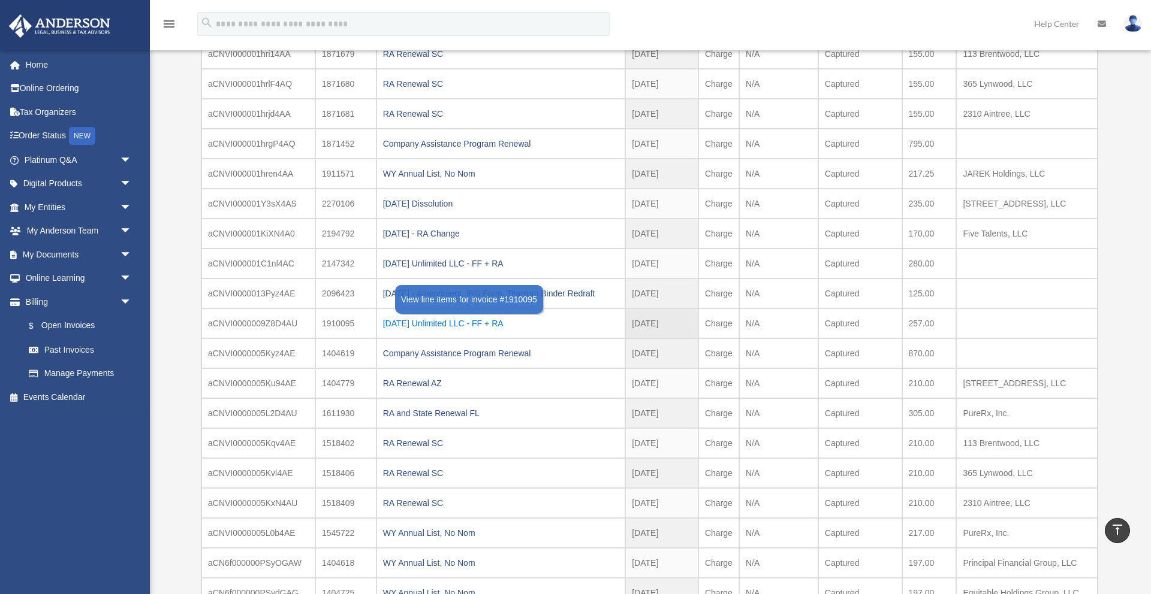
click at [464, 332] on div "[DATE] Unlimited LLC - FF + RA" at bounding box center [501, 323] width 236 height 17
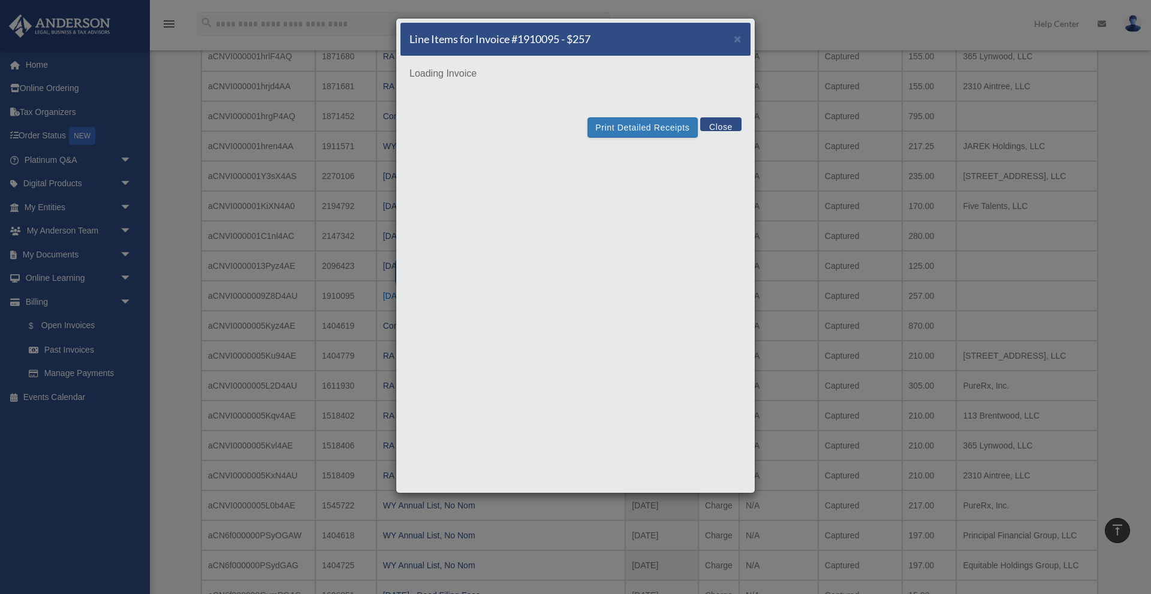
scroll to position [379, 0]
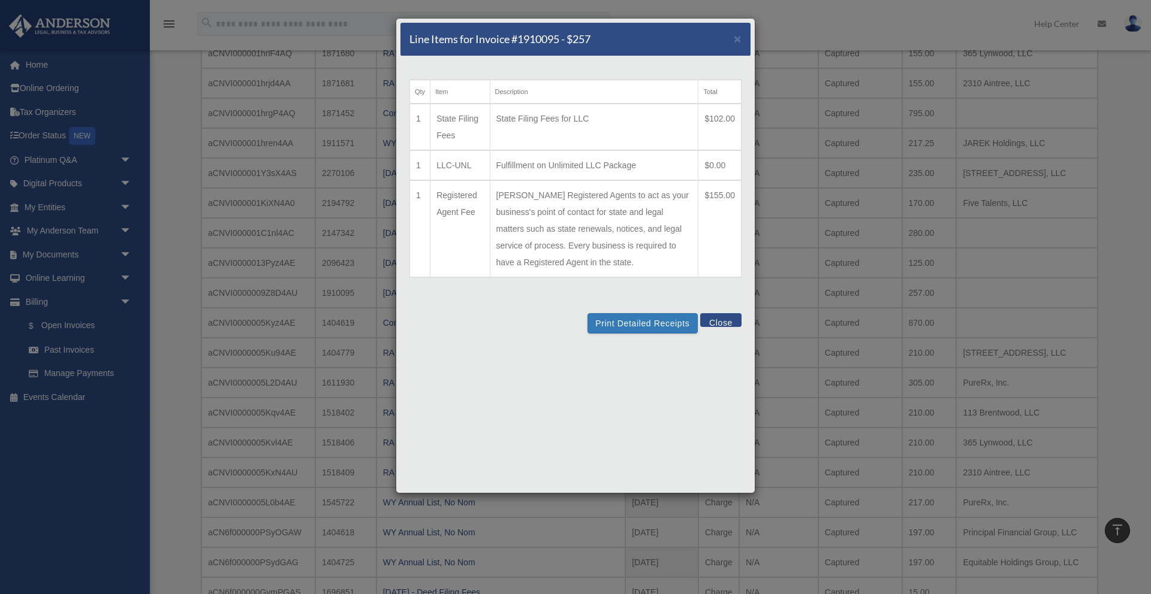
click at [732, 321] on button "Close" at bounding box center [720, 320] width 41 height 14
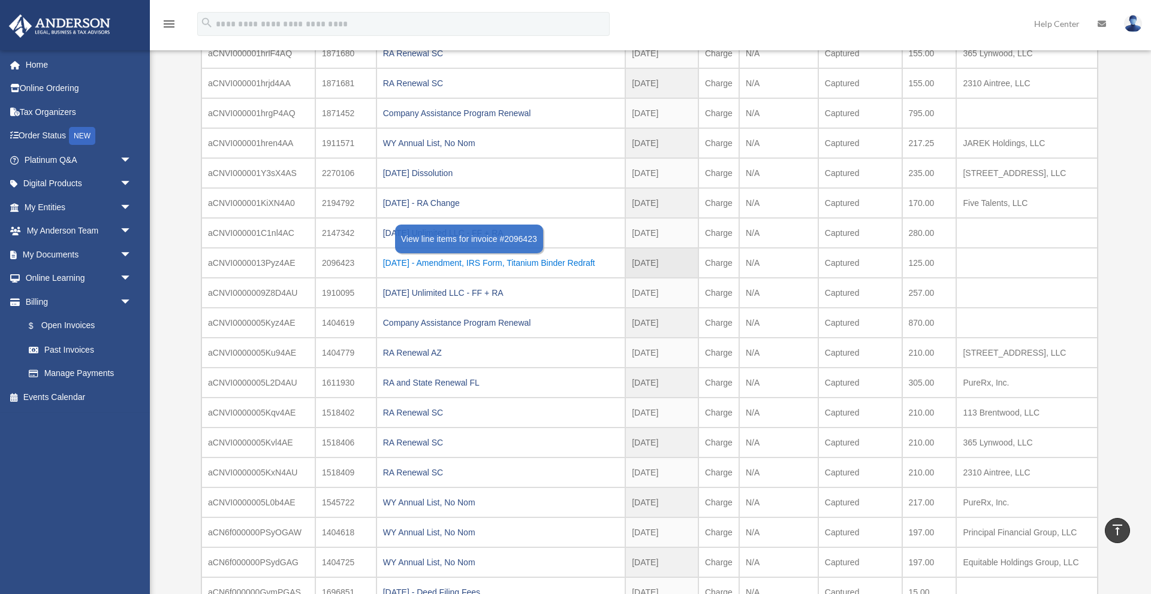
scroll to position [364, 0]
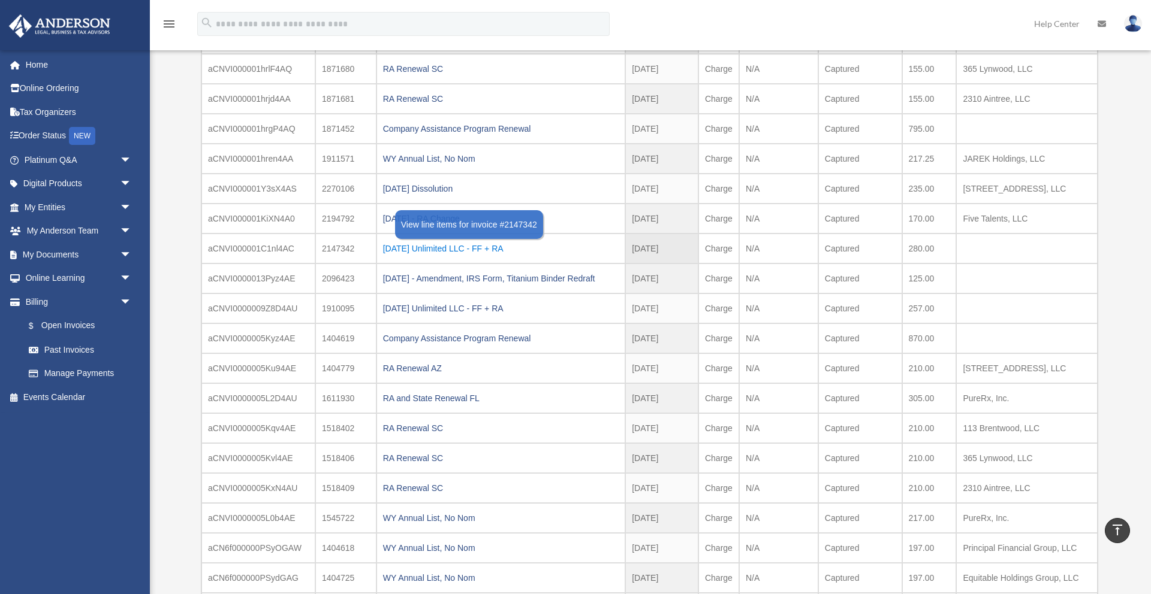
click at [454, 257] on div "[DATE] Unlimited LLC - FF + RA" at bounding box center [501, 248] width 236 height 17
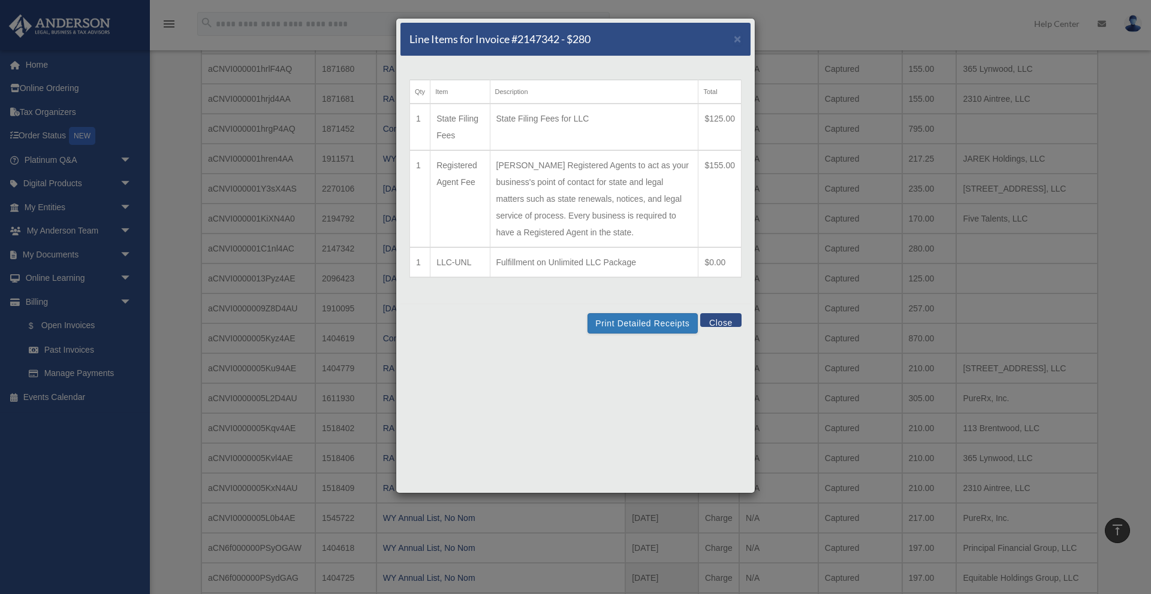
click at [715, 320] on button "Close" at bounding box center [720, 320] width 41 height 14
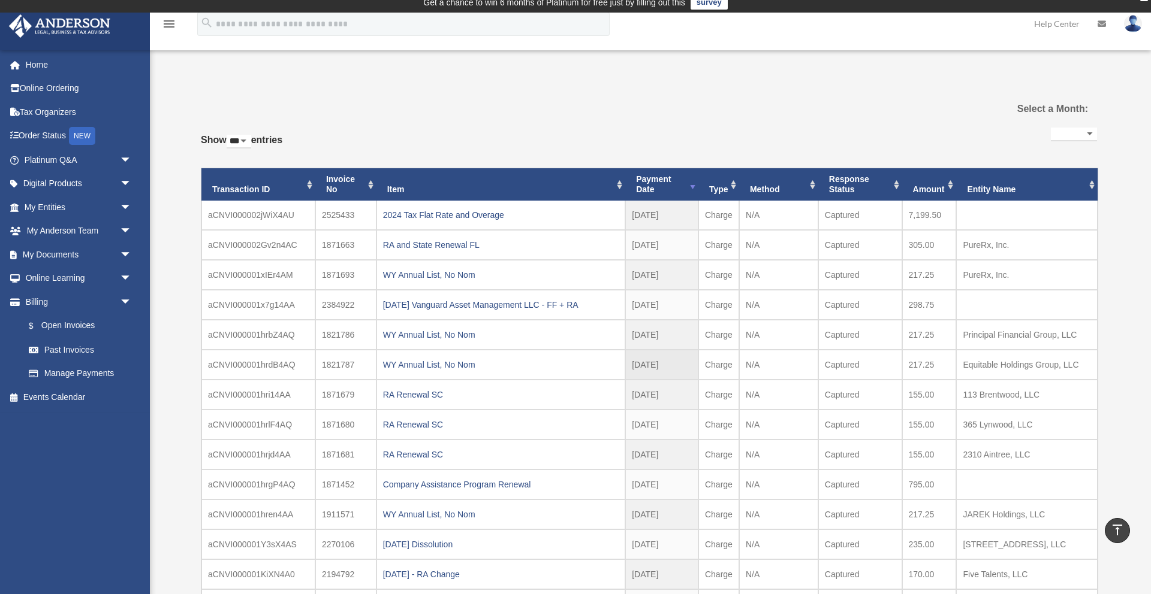
scroll to position [0, 0]
